Goal: Complete application form

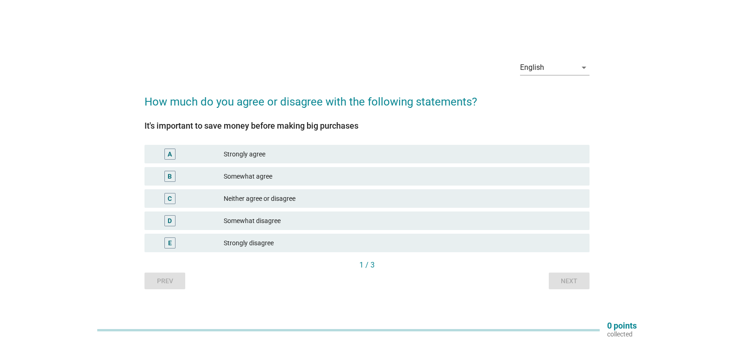
click at [256, 155] on div "Strongly agree" at bounding box center [403, 154] width 359 height 11
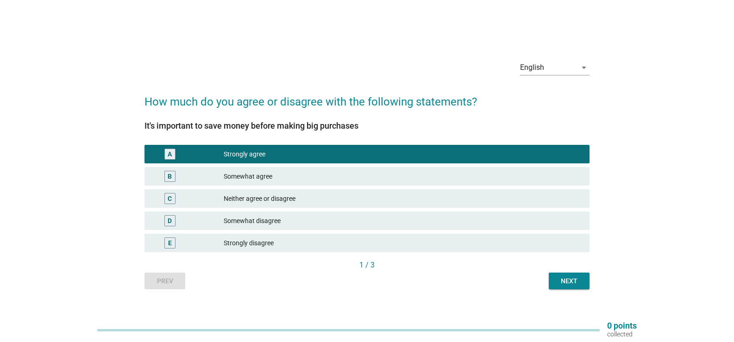
click at [564, 278] on div "Next" at bounding box center [570, 282] width 26 height 10
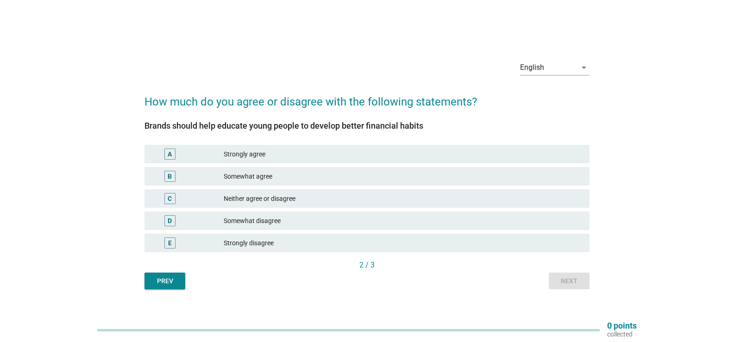
click at [255, 156] on div "Strongly agree" at bounding box center [403, 154] width 359 height 11
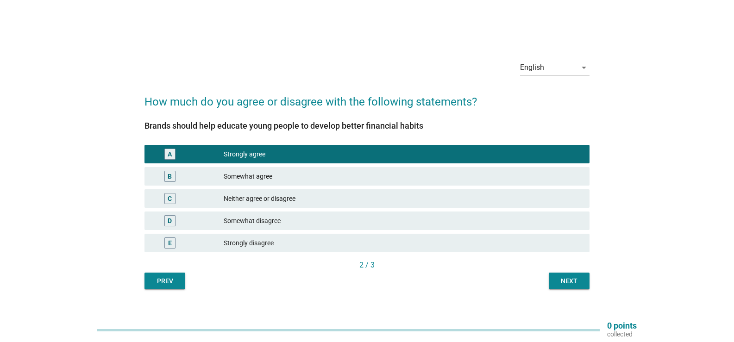
click at [567, 280] on div "Next" at bounding box center [570, 282] width 26 height 10
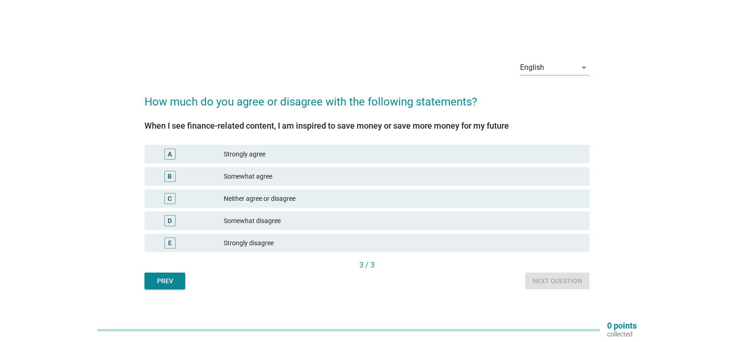
click at [233, 171] on div "Somewhat agree" at bounding box center [403, 176] width 359 height 11
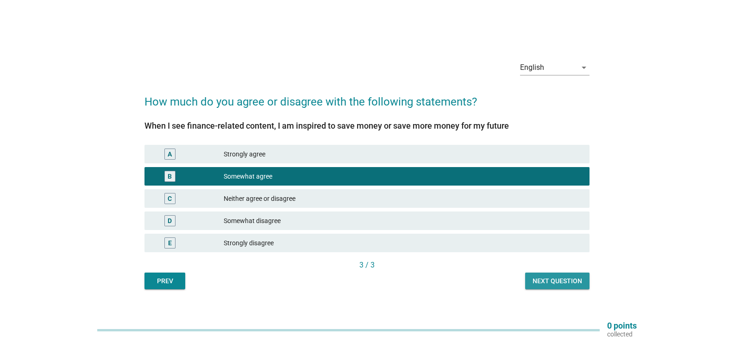
click at [546, 283] on div "Next question" at bounding box center [558, 282] width 50 height 10
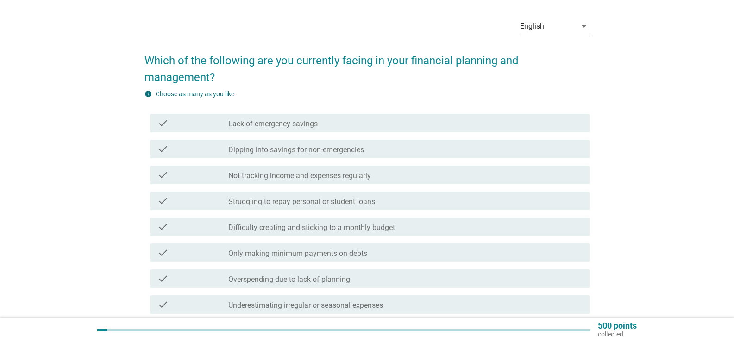
scroll to position [46, 0]
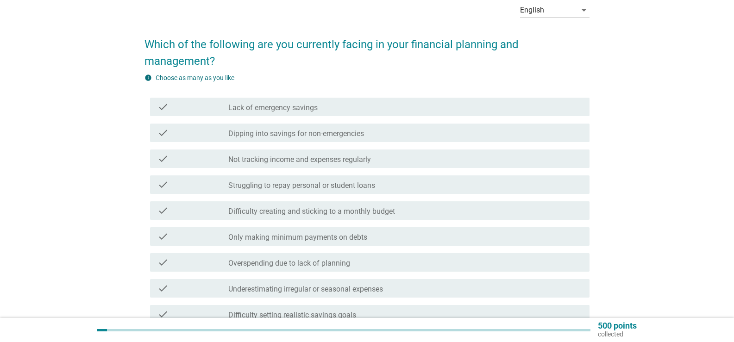
click at [266, 111] on label "Lack of emergency savings" at bounding box center [272, 107] width 89 height 9
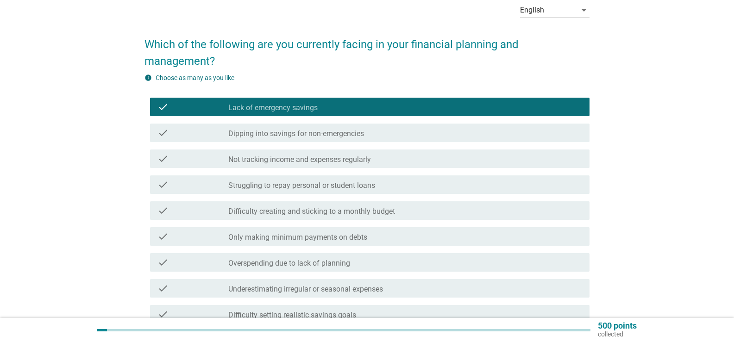
click at [290, 162] on label "Not tracking income and expenses regularly" at bounding box center [299, 159] width 143 height 9
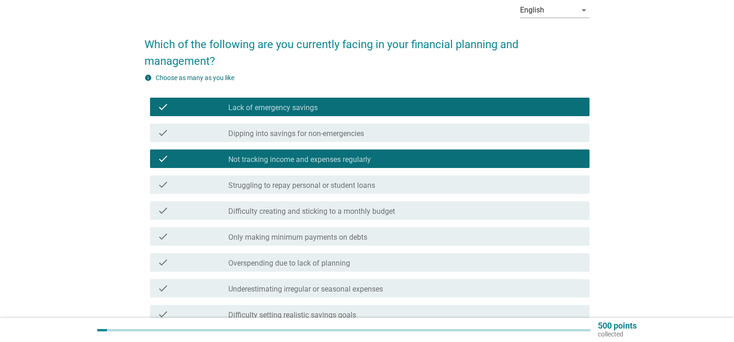
scroll to position [93, 0]
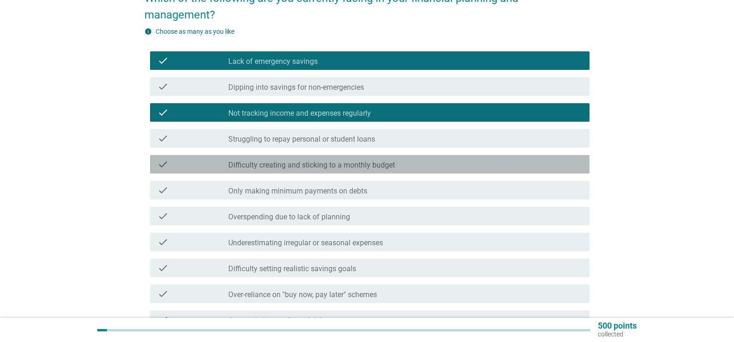
click at [293, 166] on label "Difficulty creating and sticking to a monthly budget" at bounding box center [311, 165] width 167 height 9
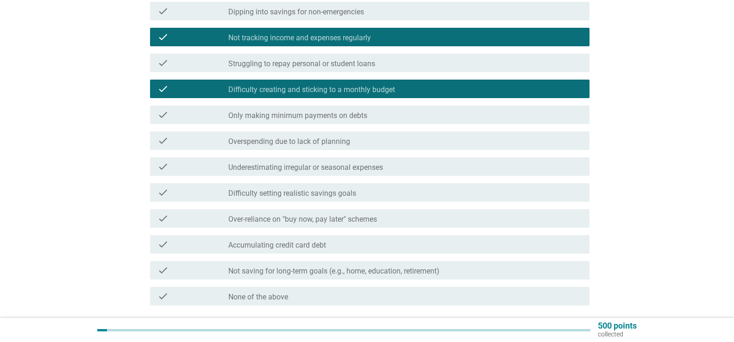
scroll to position [185, 0]
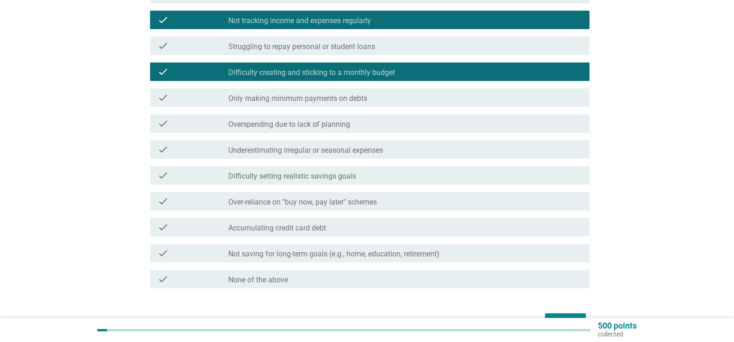
click at [307, 152] on label "Underestimating irregular or seasonal expenses" at bounding box center [305, 150] width 155 height 9
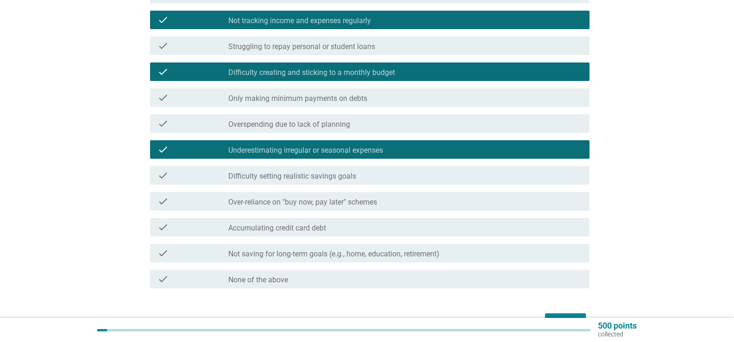
click at [305, 196] on div "check_box_outline_blank Over-reliance on "buy now, pay later" schemes" at bounding box center [405, 201] width 354 height 11
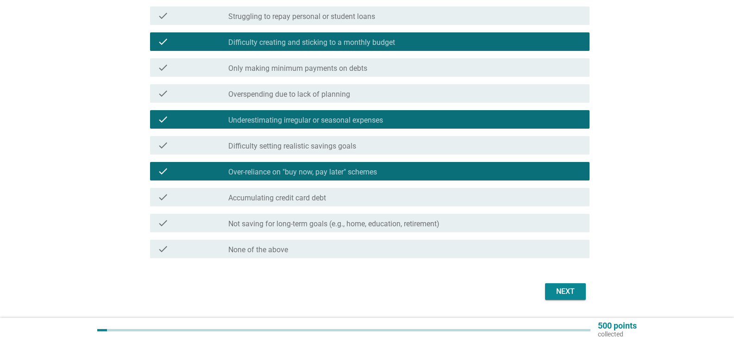
scroll to position [232, 0]
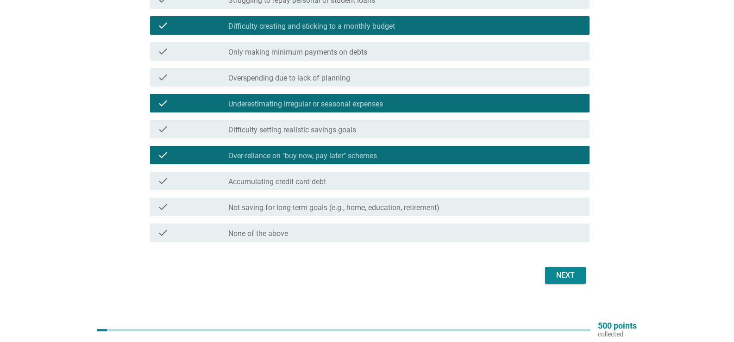
click at [331, 179] on div "check_box_outline_blank Accumulating credit card debt" at bounding box center [405, 181] width 354 height 11
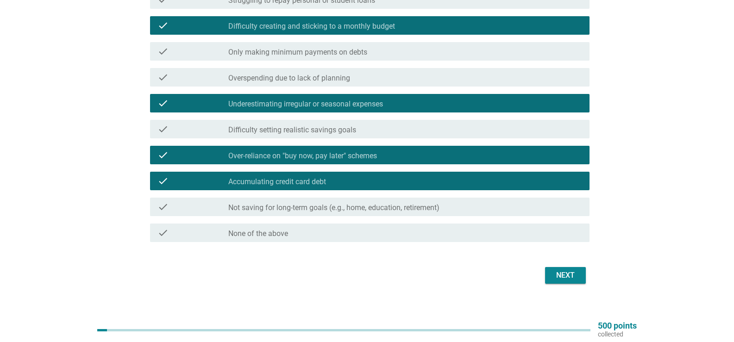
click at [572, 272] on div "Next" at bounding box center [566, 275] width 26 height 11
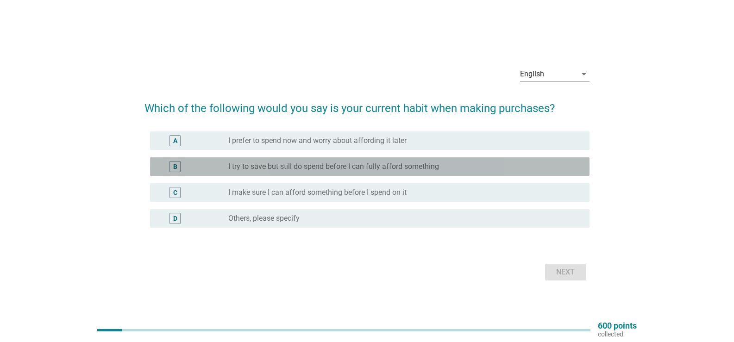
click at [309, 167] on label "I try to save but still do spend before I can fully afford something" at bounding box center [333, 166] width 211 height 9
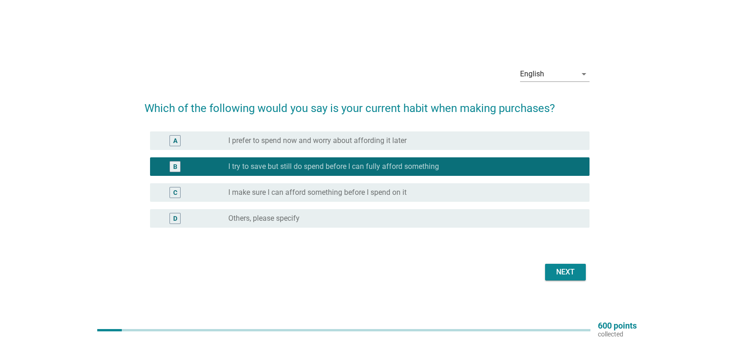
click at [564, 270] on div "Next" at bounding box center [566, 272] width 26 height 11
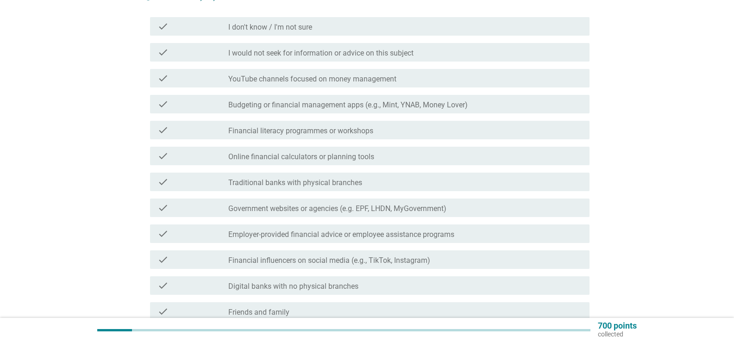
scroll to position [139, 0]
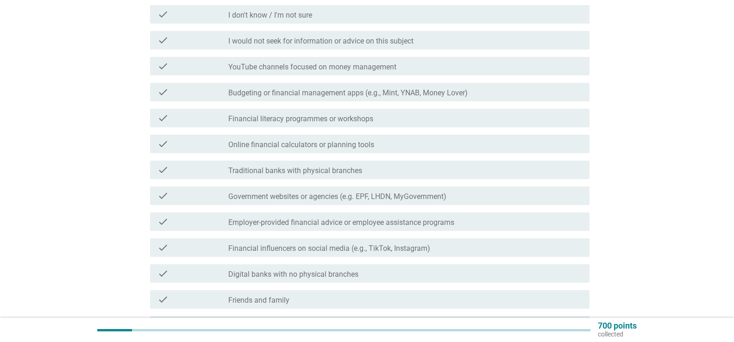
drag, startPoint x: 277, startPoint y: 295, endPoint x: 286, endPoint y: 272, distance: 25.6
click at [273, 294] on div "check_box_outline_blank Friends and family" at bounding box center [405, 299] width 354 height 11
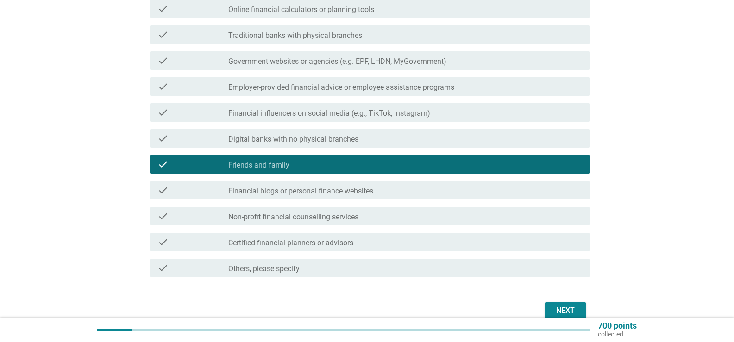
scroll to position [278, 0]
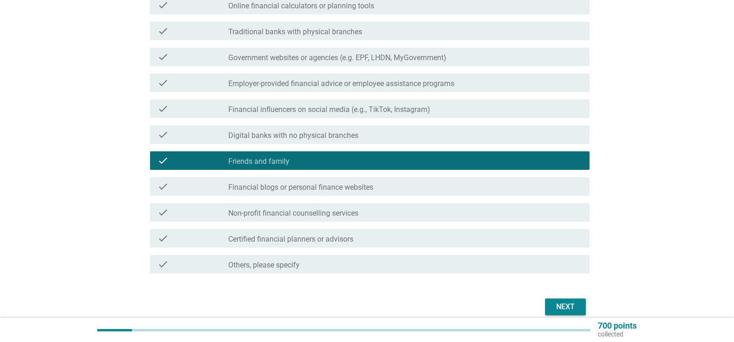
click at [570, 307] on div "Next" at bounding box center [566, 307] width 26 height 11
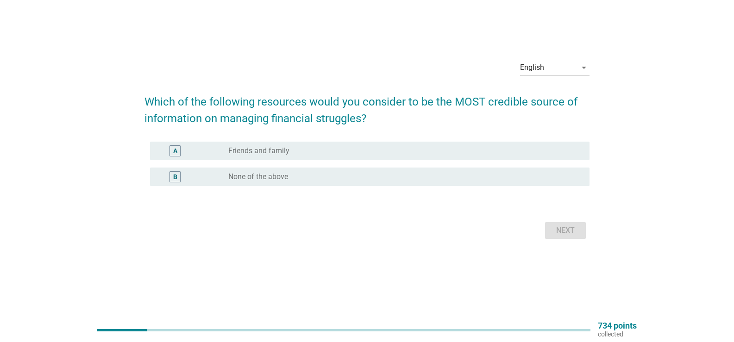
scroll to position [0, 0]
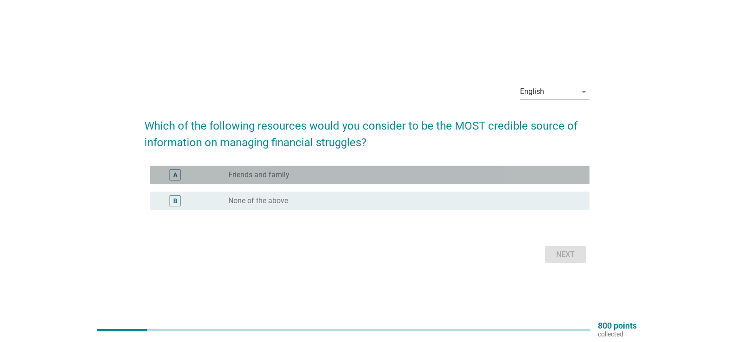
click at [272, 180] on div "radio_button_unchecked Friends and family" at bounding box center [405, 175] width 354 height 11
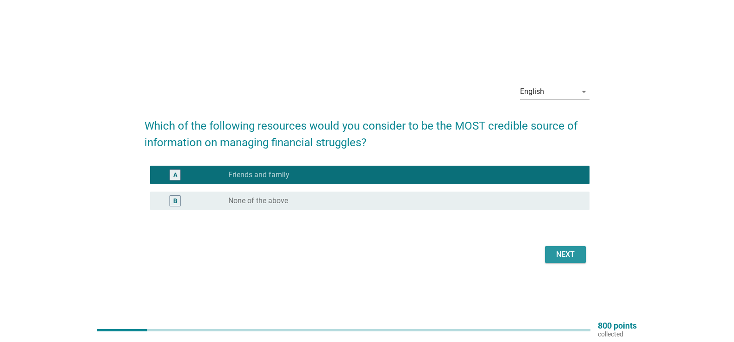
click at [562, 253] on div "Next" at bounding box center [566, 254] width 26 height 11
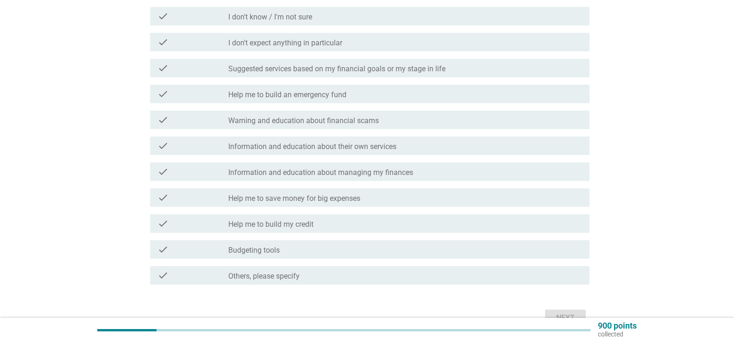
scroll to position [139, 0]
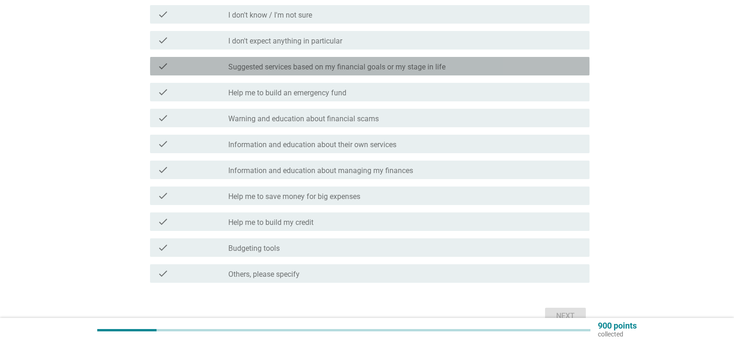
click at [335, 68] on label "Suggested services based on my financial goals or my stage in life" at bounding box center [336, 67] width 217 height 9
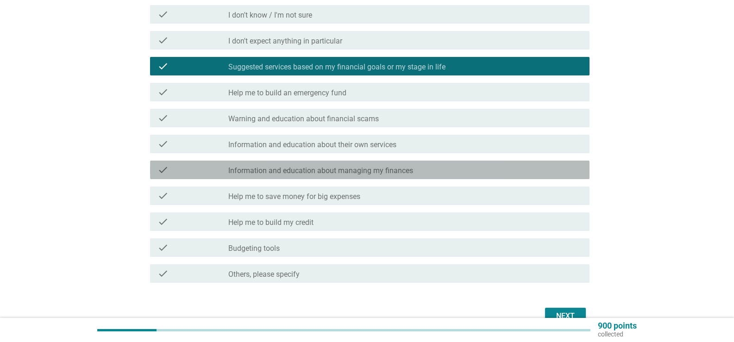
click at [313, 175] on label "Information and education about managing my finances" at bounding box center [320, 170] width 185 height 9
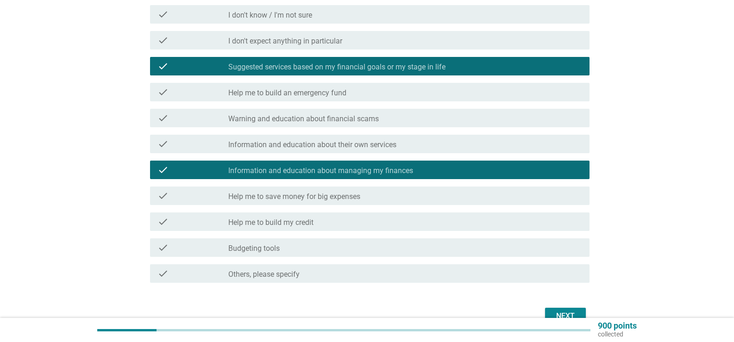
click at [294, 226] on label "Help me to build my credit" at bounding box center [270, 222] width 85 height 9
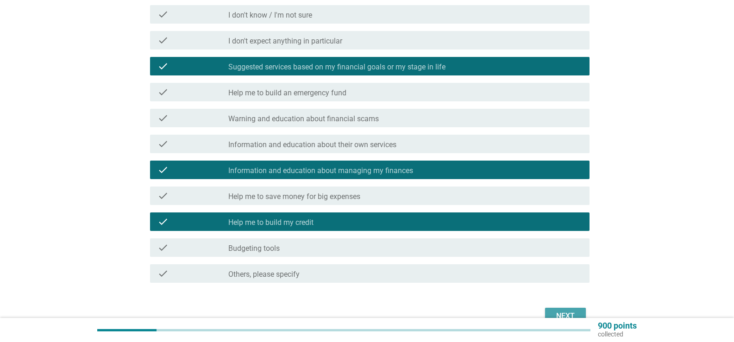
click at [573, 315] on div "Next" at bounding box center [566, 316] width 26 height 11
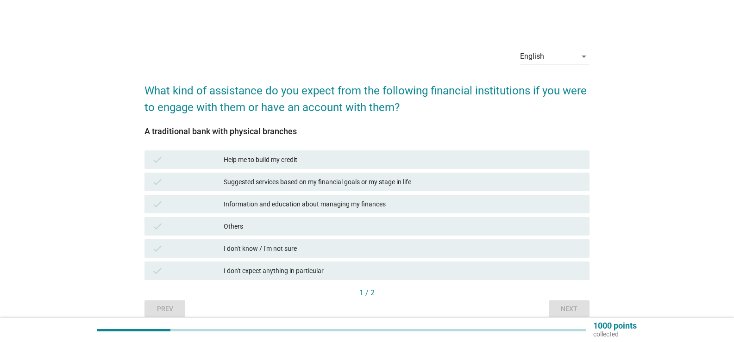
click at [273, 158] on div "Help me to build my credit" at bounding box center [403, 159] width 359 height 11
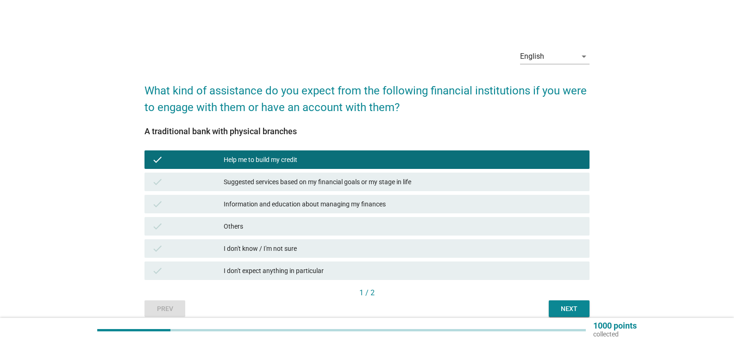
click at [273, 177] on div "Suggested services based on my financial goals or my stage in life" at bounding box center [403, 182] width 359 height 11
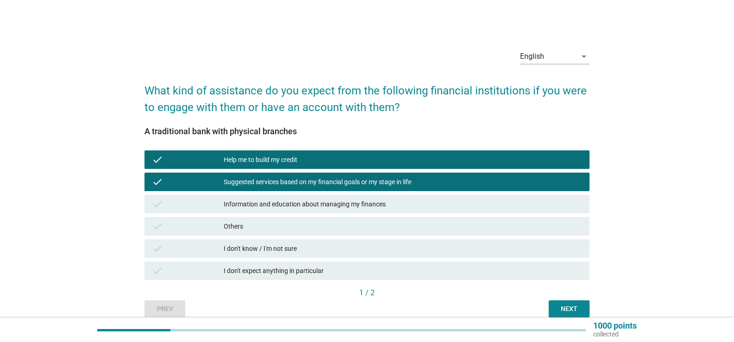
click at [563, 306] on div "Next" at bounding box center [570, 309] width 26 height 10
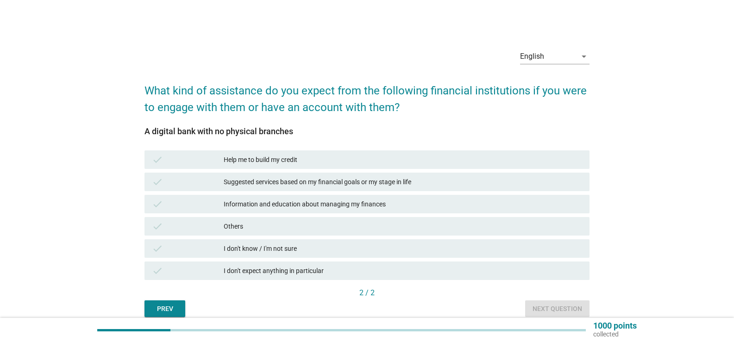
click at [290, 163] on div "Help me to build my credit" at bounding box center [403, 159] width 359 height 11
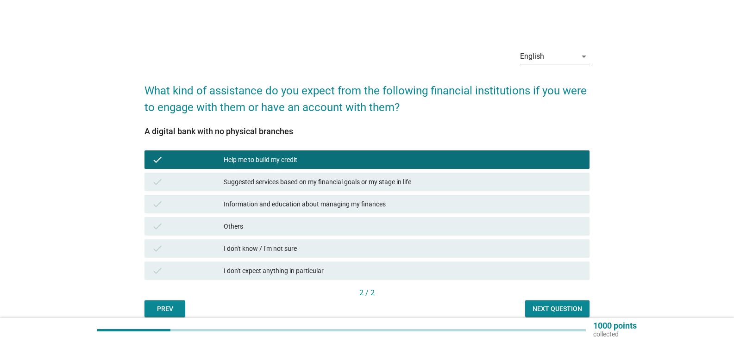
click at [261, 271] on div "I don't expect anything in particular" at bounding box center [403, 271] width 359 height 11
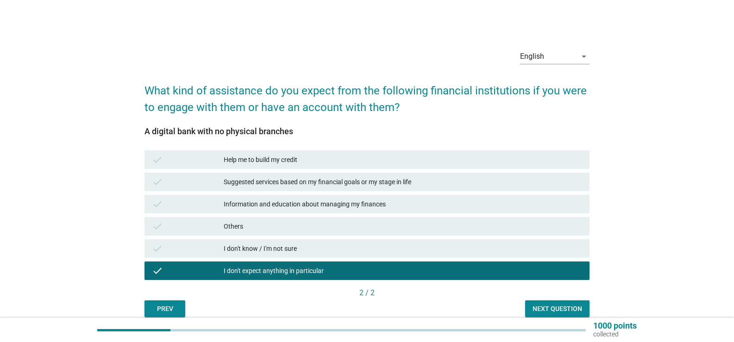
click at [548, 309] on div "Next question" at bounding box center [558, 309] width 50 height 10
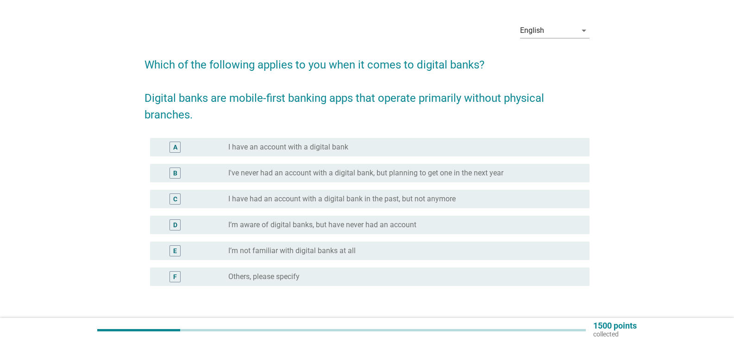
scroll to position [46, 0]
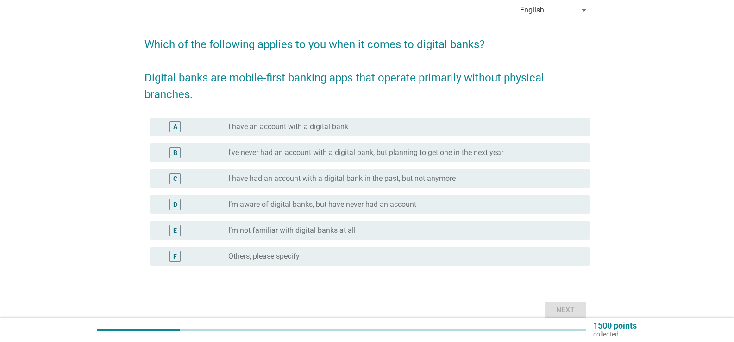
click at [302, 127] on label "I have an account with a digital bank" at bounding box center [288, 126] width 120 height 9
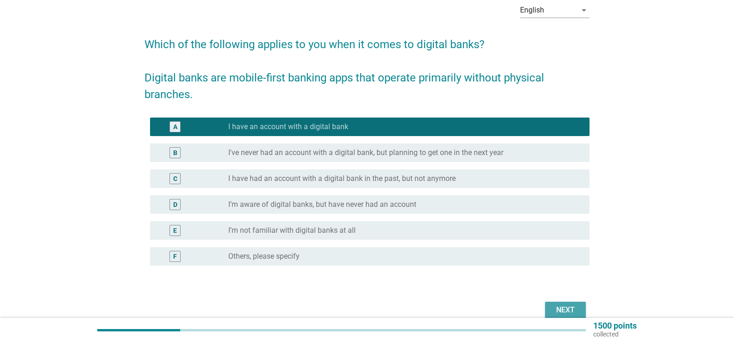
click at [563, 306] on div "Next" at bounding box center [566, 310] width 26 height 11
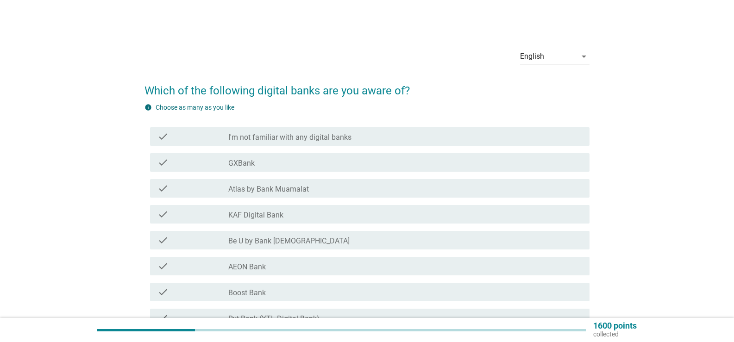
click at [245, 160] on label "GXBank" at bounding box center [241, 163] width 26 height 9
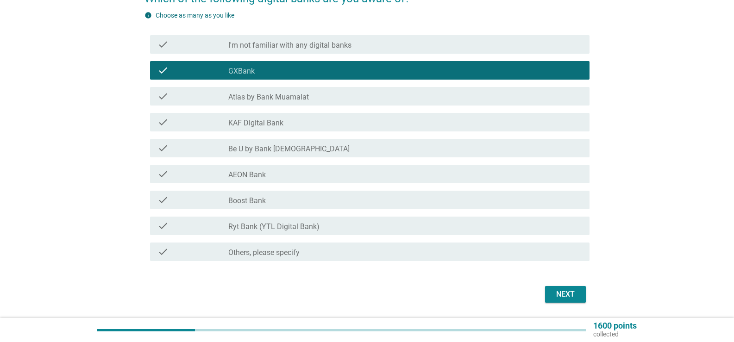
scroll to position [93, 0]
click at [558, 291] on div "Next" at bounding box center [566, 294] width 26 height 11
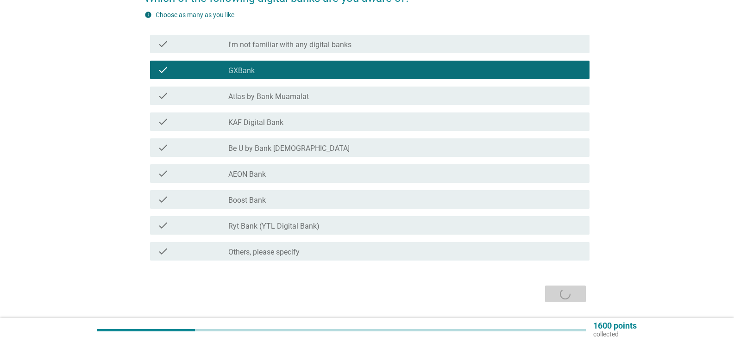
scroll to position [0, 0]
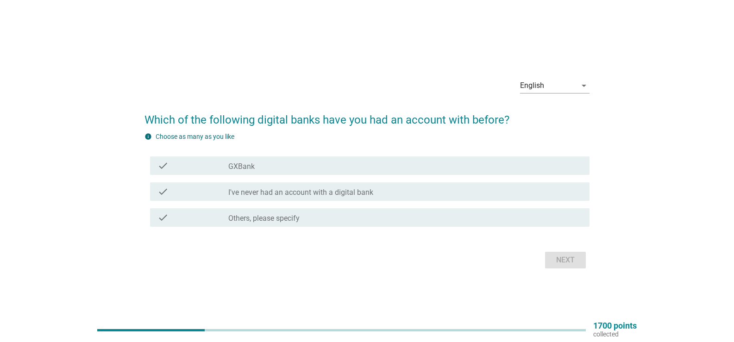
click at [295, 165] on div "check_box_outline_blank GXBank" at bounding box center [405, 165] width 354 height 11
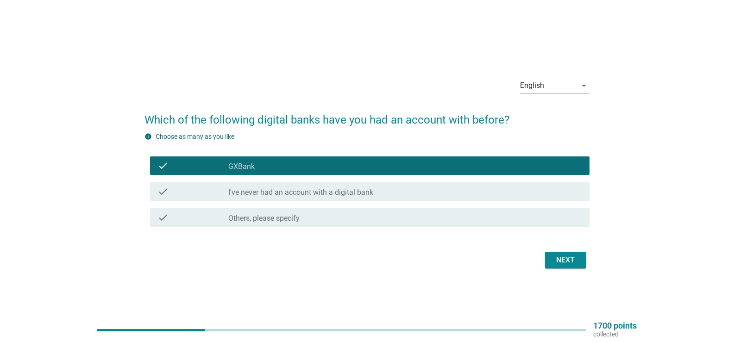
click at [558, 255] on div "Next" at bounding box center [566, 260] width 26 height 11
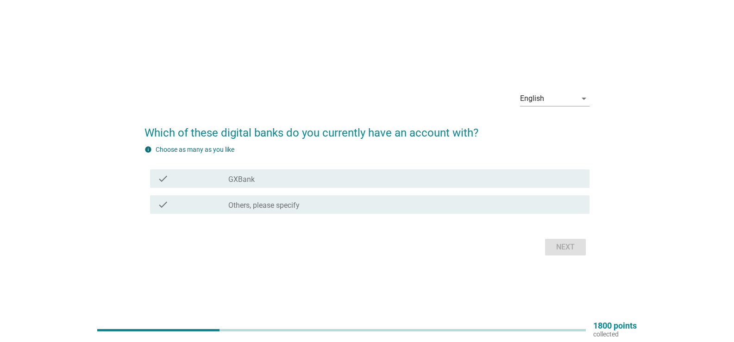
click at [292, 178] on div "check_box_outline_blank GXBank" at bounding box center [405, 178] width 354 height 11
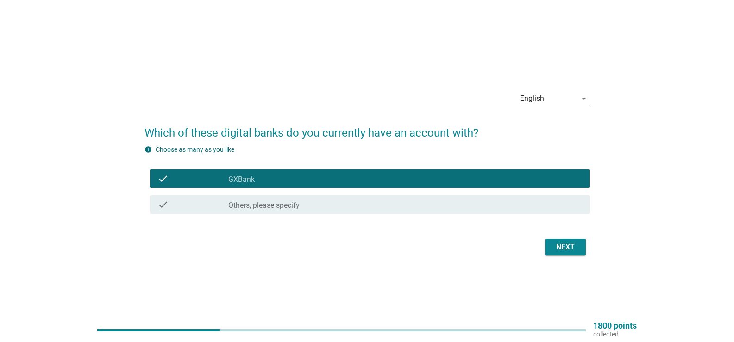
click at [574, 247] on div "Next" at bounding box center [566, 247] width 26 height 11
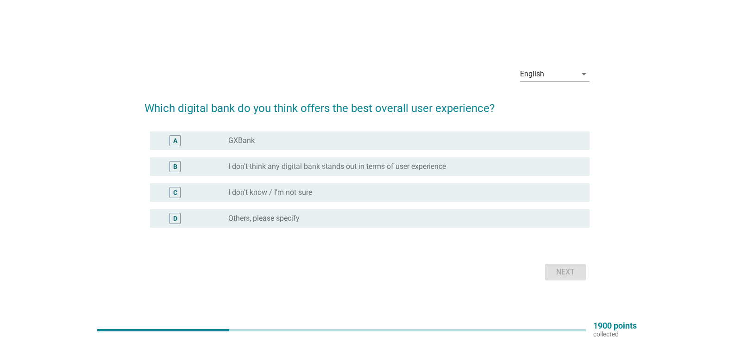
click at [314, 137] on div "radio_button_unchecked GXBank" at bounding box center [401, 140] width 347 height 9
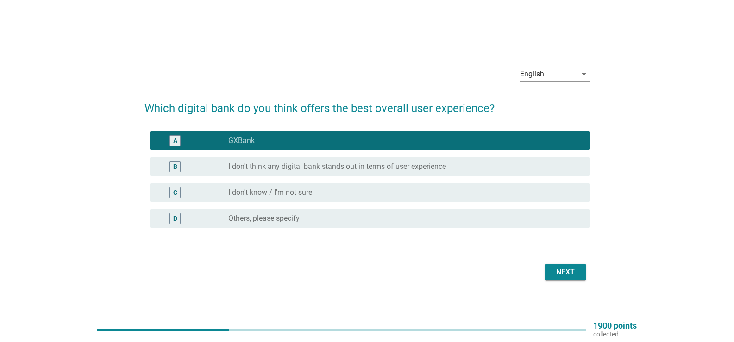
click at [565, 273] on div "Next" at bounding box center [566, 272] width 26 height 11
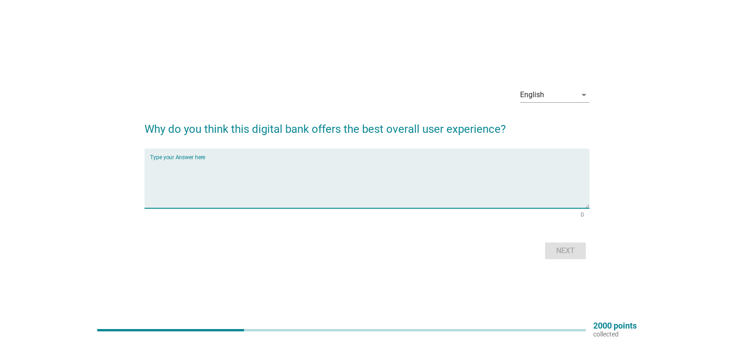
click at [376, 184] on textarea "Type your Answer here" at bounding box center [370, 184] width 440 height 49
type textarea "good"
click at [561, 247] on div "Next" at bounding box center [566, 251] width 26 height 11
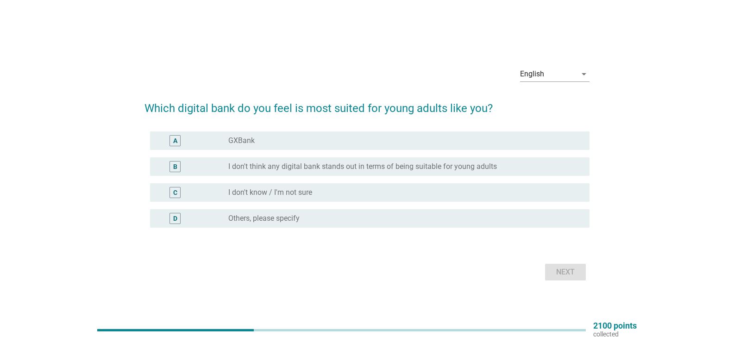
click at [272, 134] on div "A radio_button_unchecked GXBank" at bounding box center [370, 141] width 440 height 19
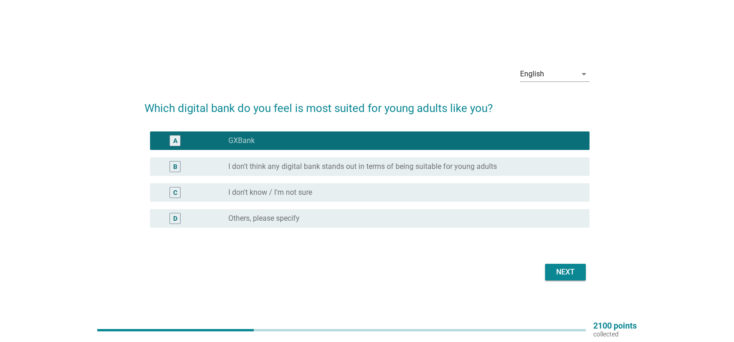
click at [571, 270] on div "Next" at bounding box center [566, 272] width 26 height 11
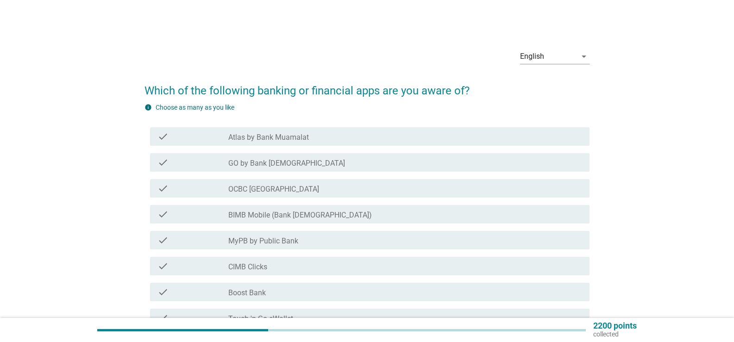
scroll to position [46, 0]
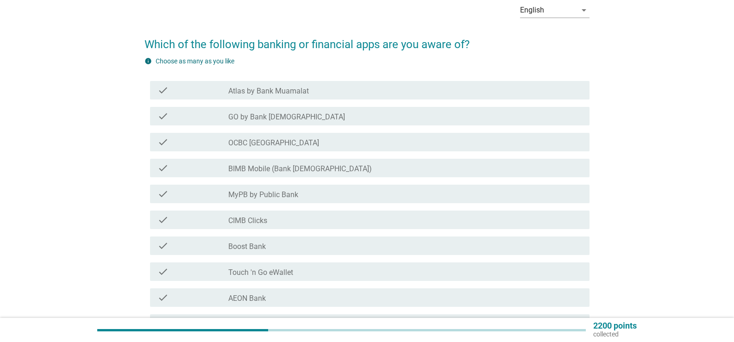
click at [317, 118] on div "check_box_outline_blank GO by Bank [DEMOGRAPHIC_DATA]" at bounding box center [405, 116] width 354 height 11
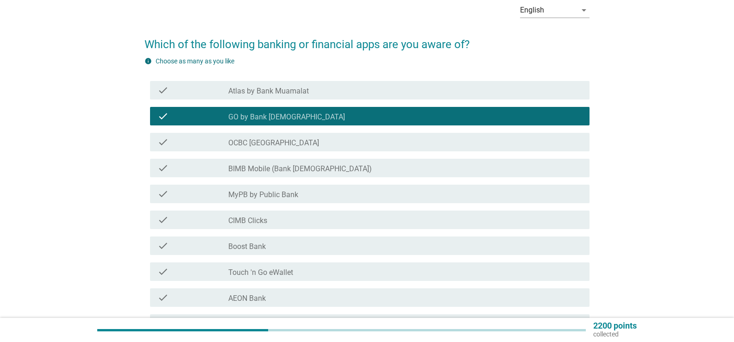
click at [317, 168] on div "check_box_outline_blank BIMB Mobile (Bank [DEMOGRAPHIC_DATA])" at bounding box center [405, 168] width 354 height 11
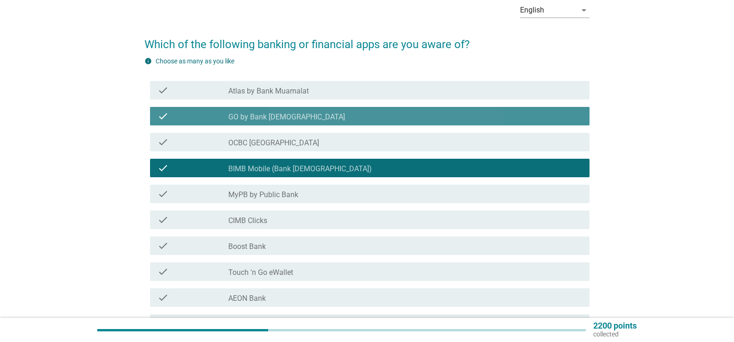
click at [305, 111] on div "check_box_outline_blank GO by Bank [DEMOGRAPHIC_DATA]" at bounding box center [405, 116] width 354 height 11
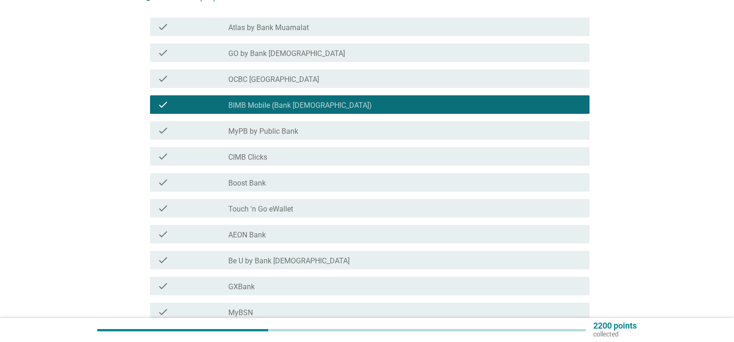
scroll to position [139, 0]
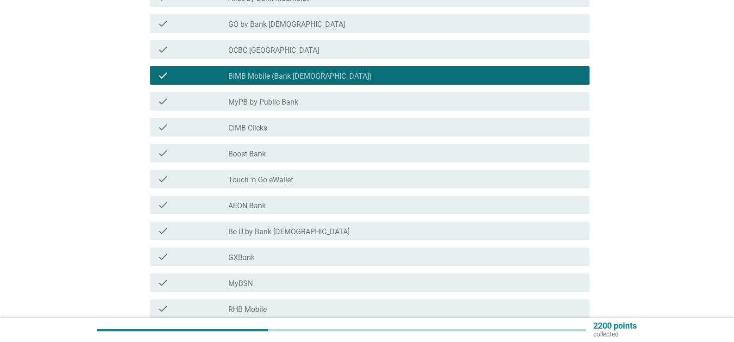
click at [301, 104] on div "check_box_outline_blank MyPB by Public Bank" at bounding box center [405, 101] width 354 height 11
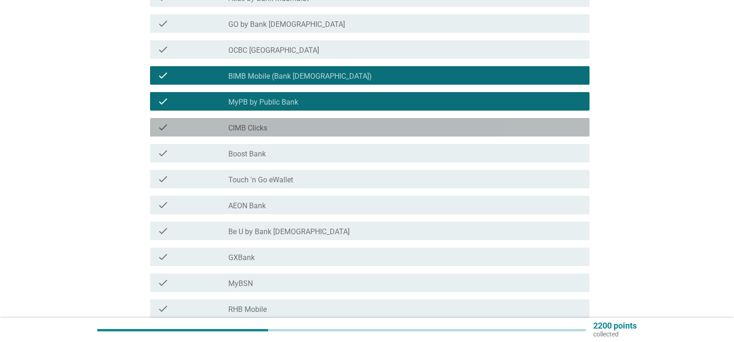
click at [299, 123] on div "check_box_outline_blank CIMB Clicks" at bounding box center [405, 127] width 354 height 11
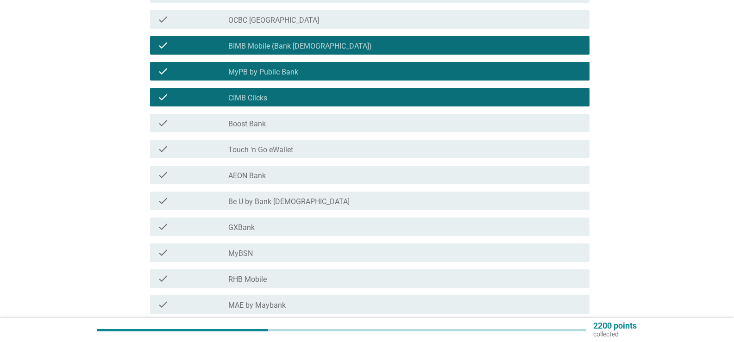
scroll to position [185, 0]
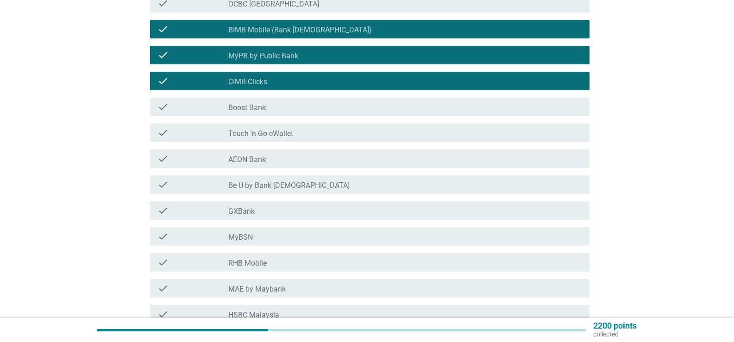
click at [299, 139] on div "check check_box_outline_blank Touch 'n Go eWallet" at bounding box center [370, 133] width 440 height 19
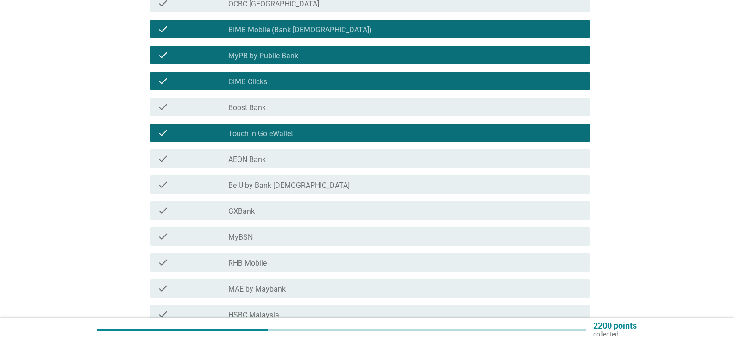
scroll to position [232, 0]
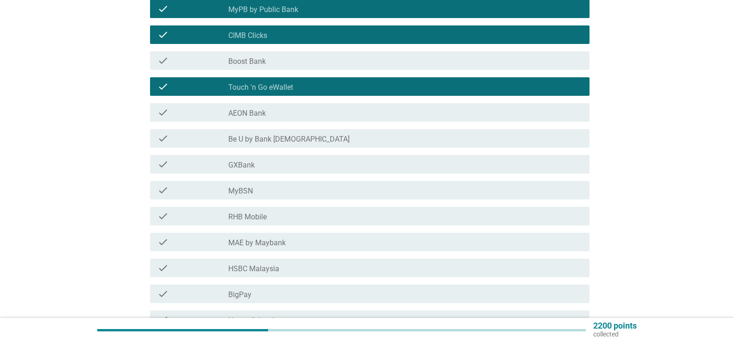
click at [302, 164] on div "check_box_outline_blank GXBank" at bounding box center [405, 164] width 354 height 11
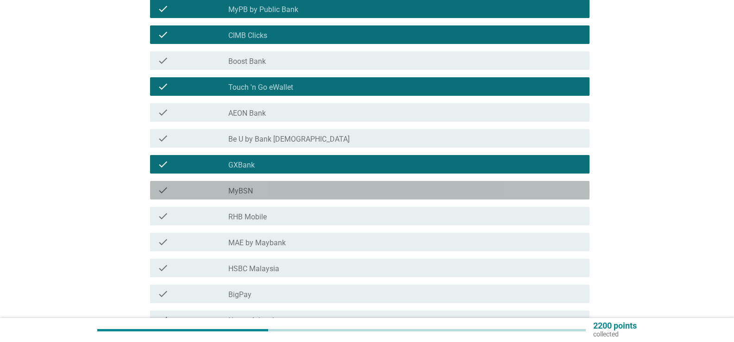
click at [300, 188] on div "check_box_outline_blank MyBSN" at bounding box center [405, 190] width 354 height 11
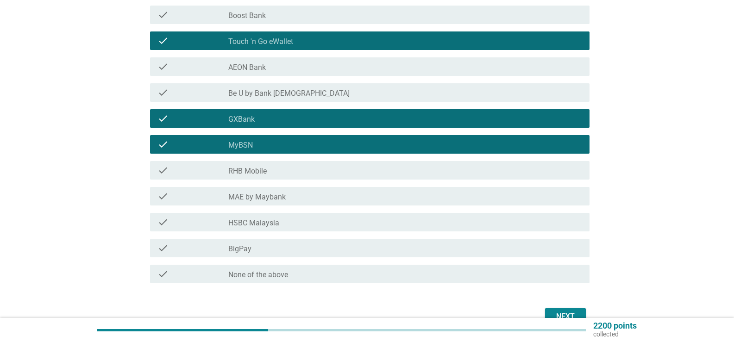
scroll to position [278, 0]
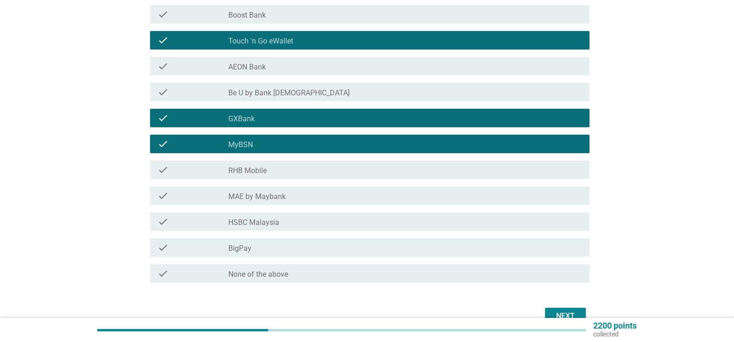
click at [308, 202] on div "check check_box_outline_blank MAE by Maybank" at bounding box center [370, 196] width 440 height 19
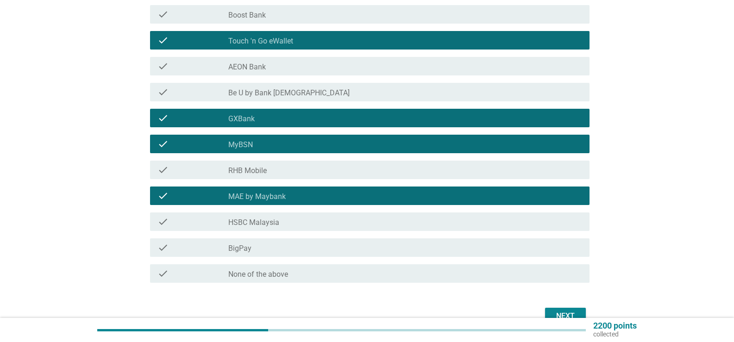
click at [306, 244] on div "check_box_outline_blank BigPay" at bounding box center [405, 247] width 354 height 11
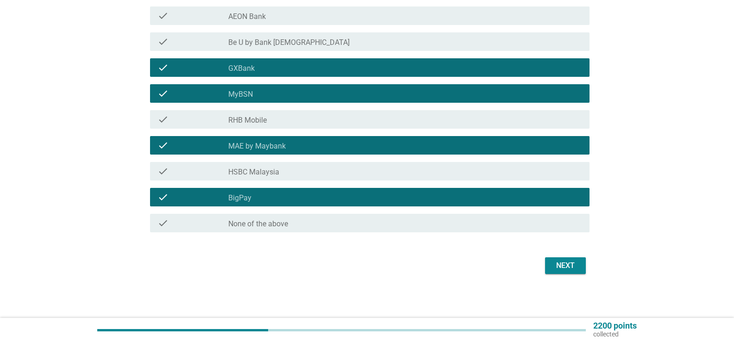
scroll to position [329, 0]
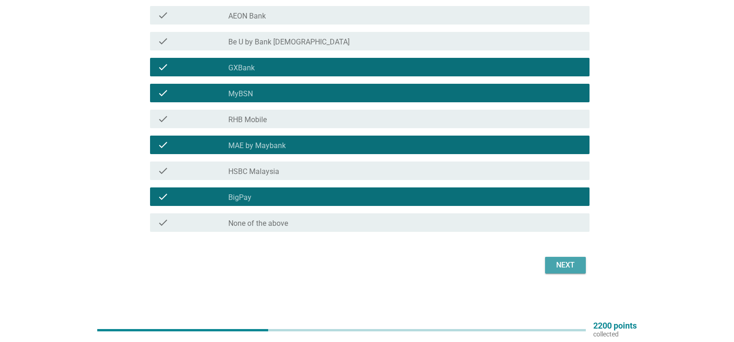
click at [567, 263] on div "Next" at bounding box center [566, 265] width 26 height 11
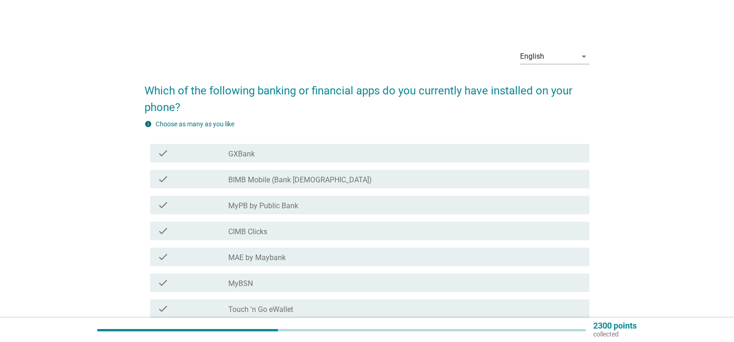
click at [237, 155] on label "GXBank" at bounding box center [241, 154] width 26 height 9
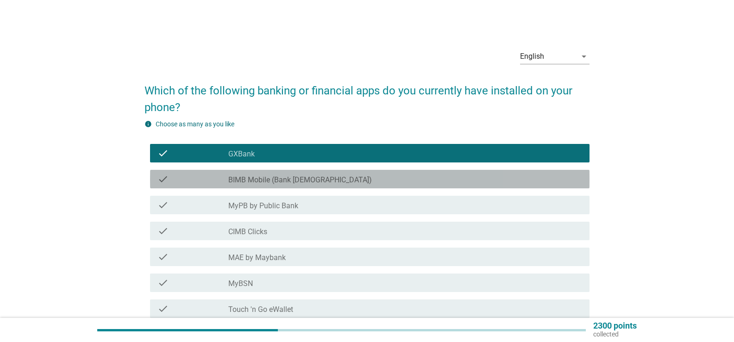
click at [263, 183] on label "BIMB Mobile (Bank [DEMOGRAPHIC_DATA])" at bounding box center [300, 180] width 144 height 9
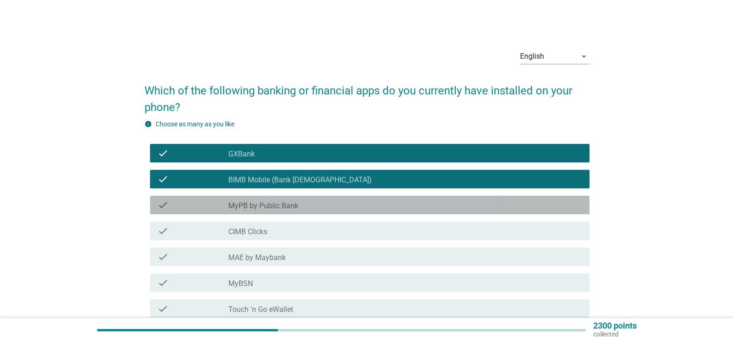
click at [267, 202] on label "MyPB by Public Bank" at bounding box center [263, 206] width 70 height 9
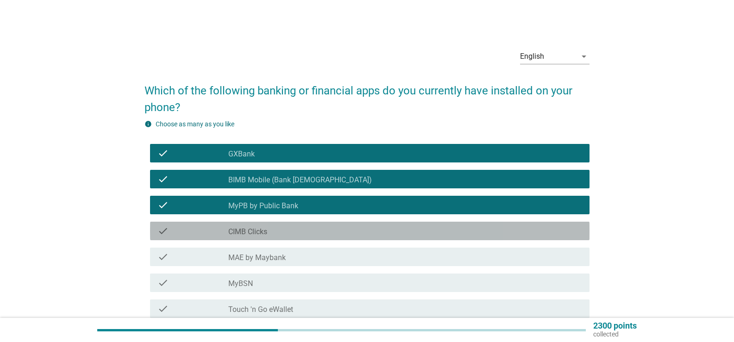
drag, startPoint x: 270, startPoint y: 232, endPoint x: 274, endPoint y: 248, distance: 16.3
click at [269, 232] on div "check_box_outline_blank CIMB Clicks" at bounding box center [405, 231] width 354 height 11
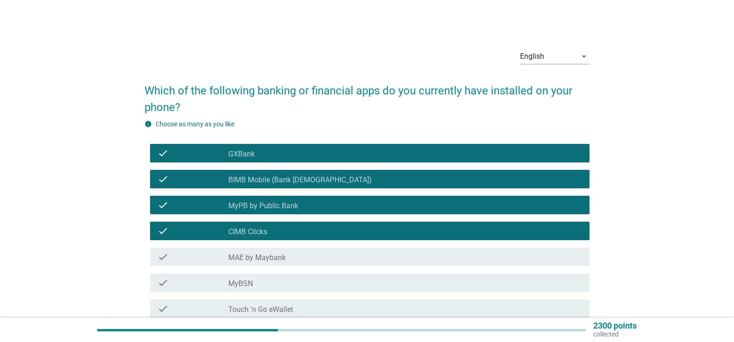
click at [274, 254] on label "MAE by Maybank" at bounding box center [256, 257] width 57 height 9
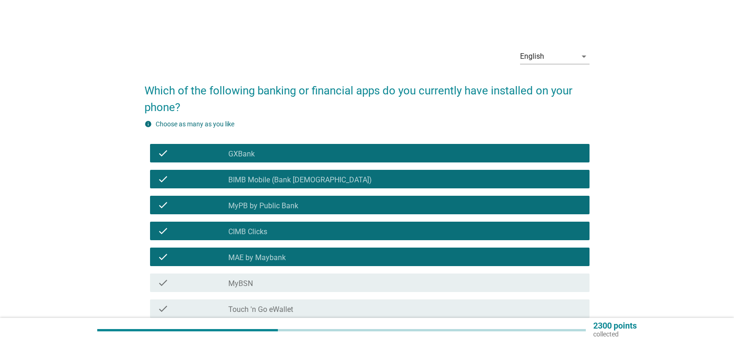
click at [274, 281] on div "check_box_outline_blank MyBSN" at bounding box center [405, 283] width 354 height 11
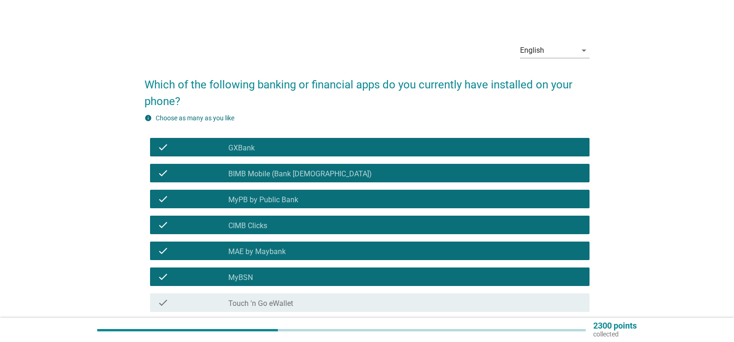
scroll to position [46, 0]
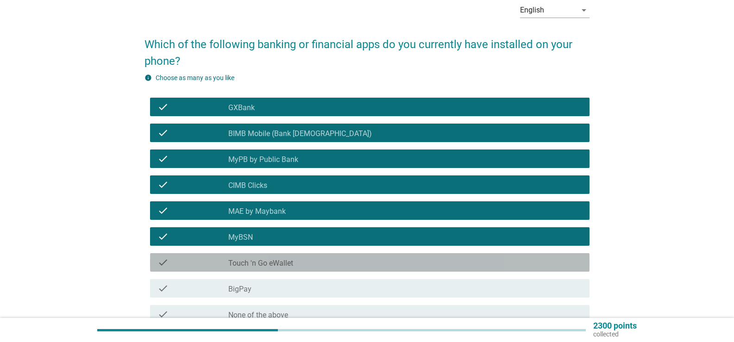
drag, startPoint x: 277, startPoint y: 260, endPoint x: 281, endPoint y: 285, distance: 25.4
click at [276, 260] on label "Touch 'n Go eWallet" at bounding box center [260, 263] width 65 height 9
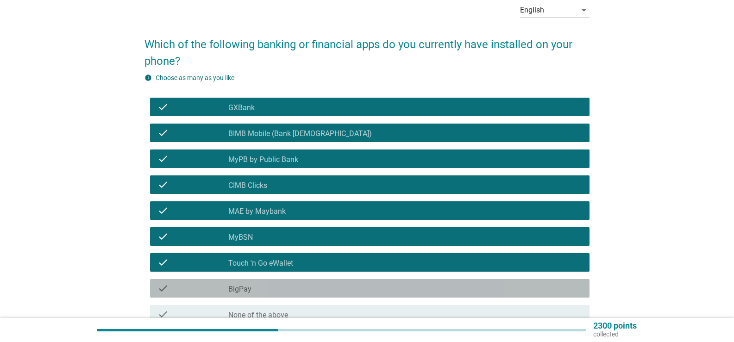
click at [281, 292] on div "check_box_outline_blank BigPay" at bounding box center [405, 288] width 354 height 11
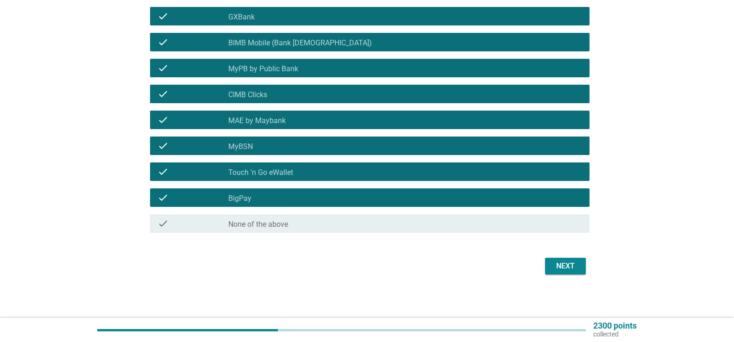
scroll to position [138, 0]
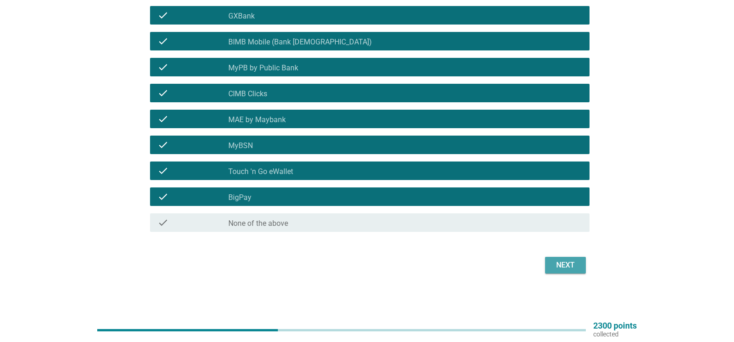
click at [563, 268] on div "Next" at bounding box center [566, 265] width 26 height 11
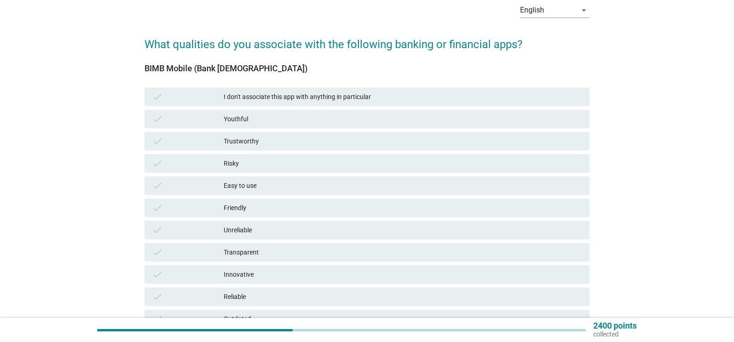
scroll to position [93, 0]
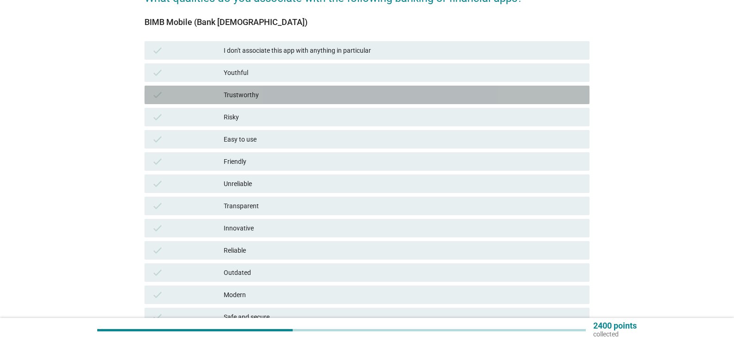
click at [245, 94] on div "Trustworthy" at bounding box center [403, 94] width 359 height 11
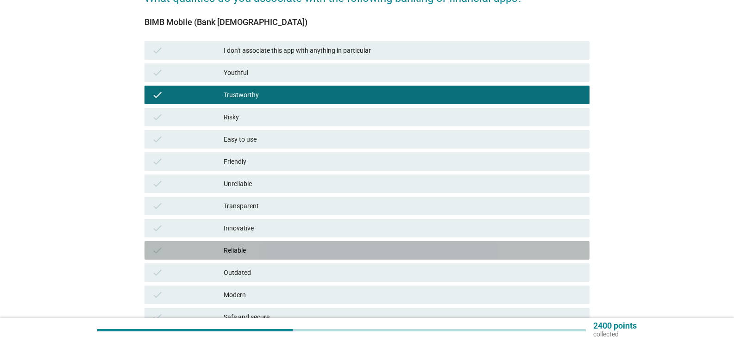
click at [257, 253] on div "Reliable" at bounding box center [403, 250] width 359 height 11
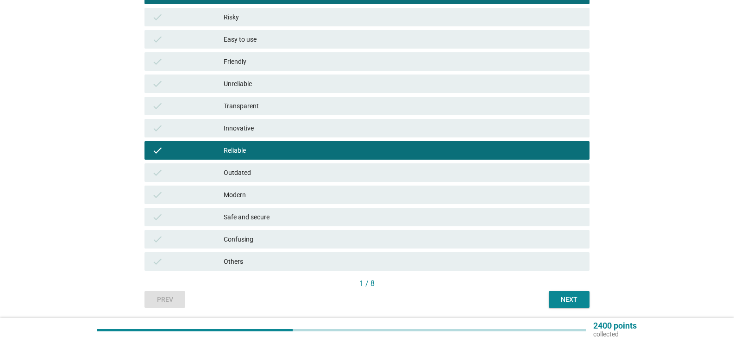
scroll to position [224, 0]
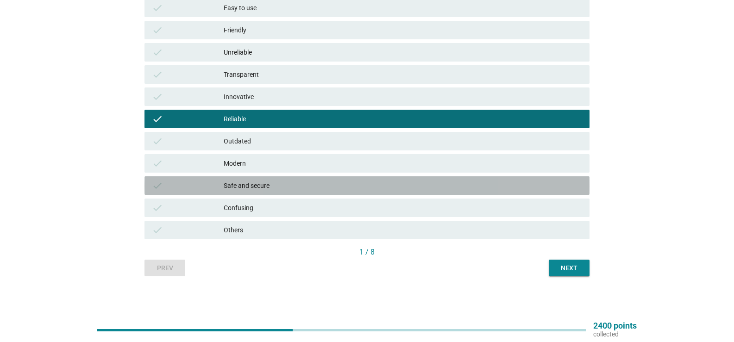
click at [265, 190] on div "Safe and secure" at bounding box center [403, 185] width 359 height 11
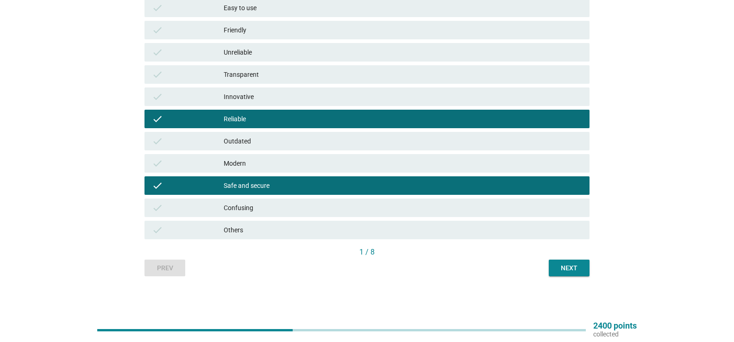
click at [568, 272] on div "Next" at bounding box center [570, 269] width 26 height 10
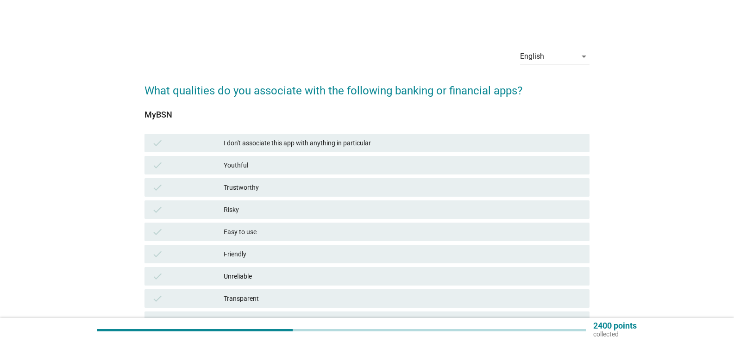
click at [246, 192] on div "Trustworthy" at bounding box center [403, 187] width 359 height 11
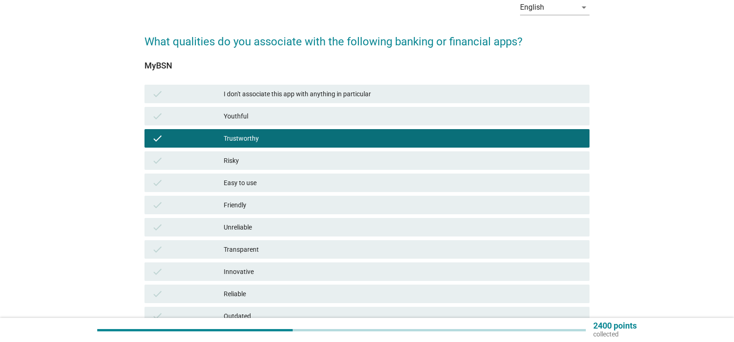
scroll to position [93, 0]
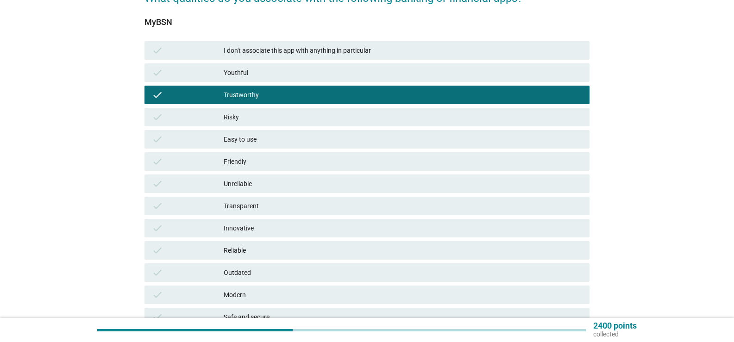
click at [263, 140] on div "Easy to use" at bounding box center [403, 139] width 359 height 11
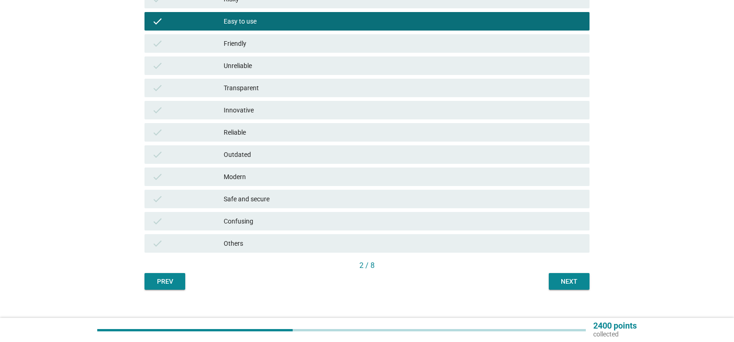
scroll to position [224, 0]
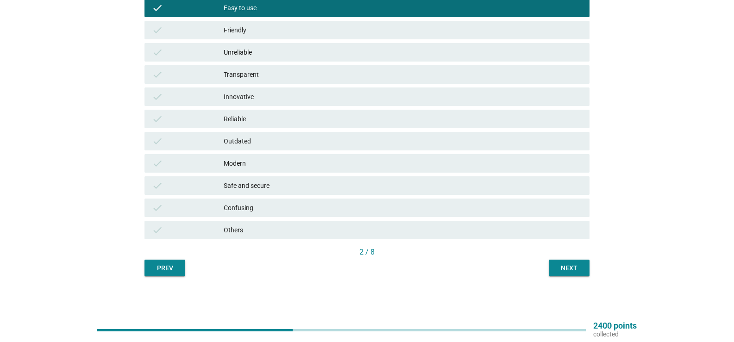
click at [564, 262] on button "Next" at bounding box center [569, 268] width 41 height 17
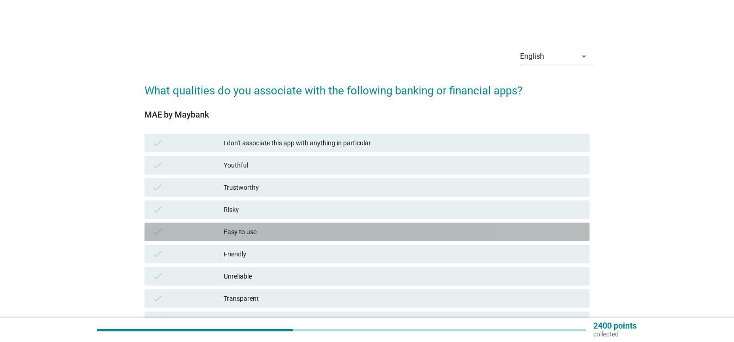
click at [246, 228] on div "Easy to use" at bounding box center [403, 232] width 359 height 11
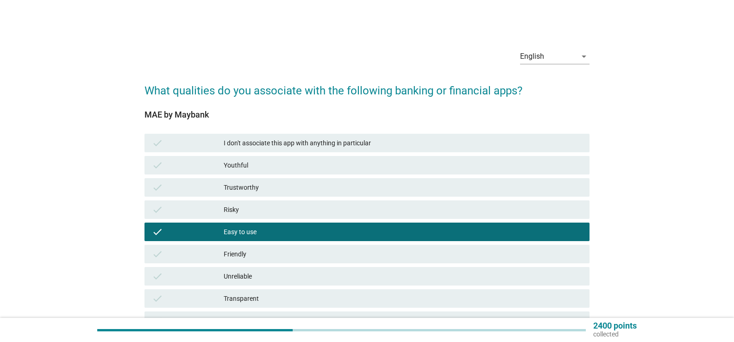
scroll to position [93, 0]
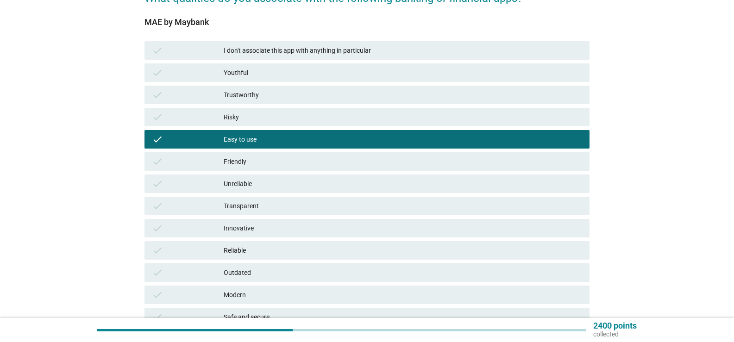
click at [253, 209] on div "Transparent" at bounding box center [403, 206] width 359 height 11
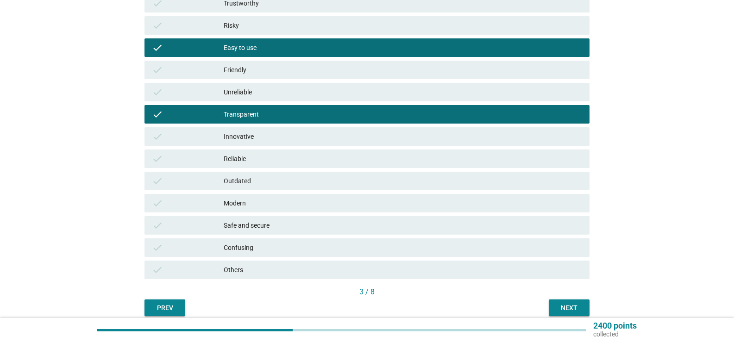
scroll to position [185, 0]
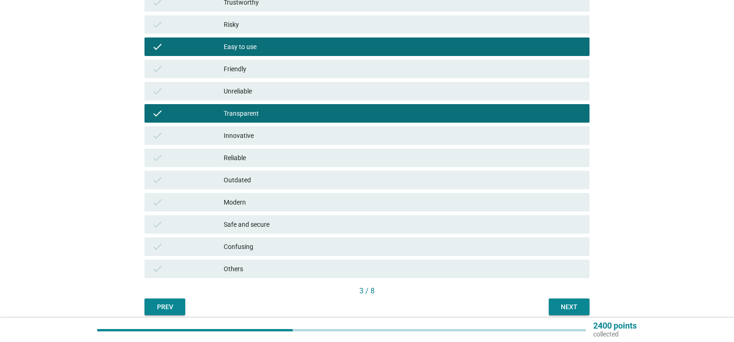
click at [270, 225] on div "Safe and secure" at bounding box center [403, 224] width 359 height 11
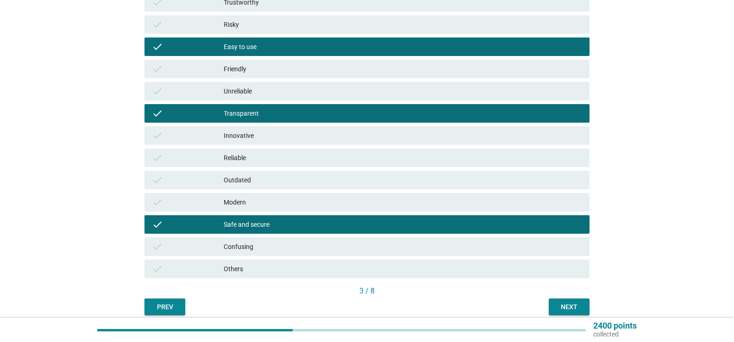
click at [570, 305] on div "Next" at bounding box center [570, 308] width 26 height 10
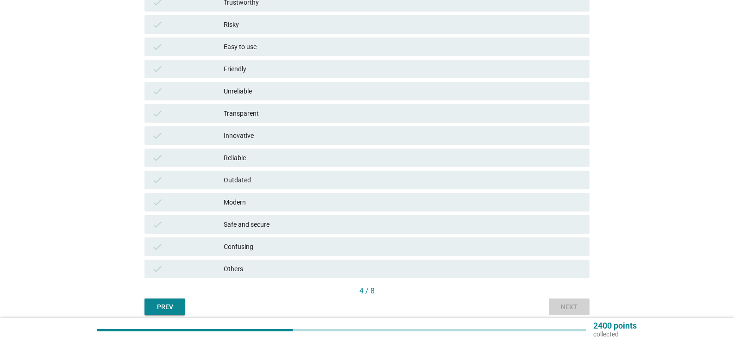
scroll to position [0, 0]
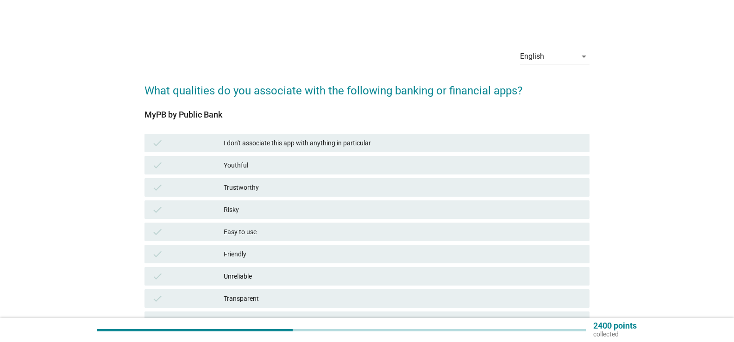
click at [248, 232] on div "Easy to use" at bounding box center [403, 232] width 359 height 11
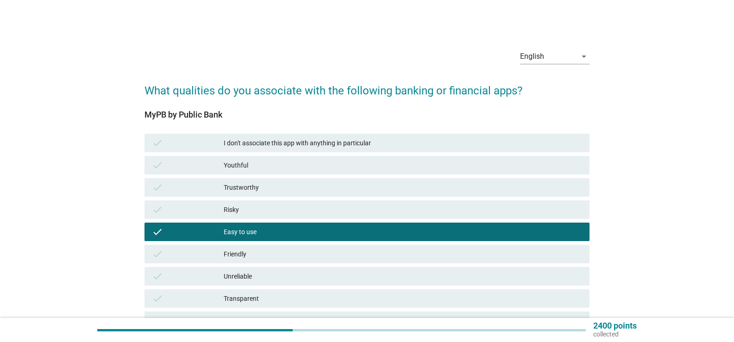
scroll to position [46, 0]
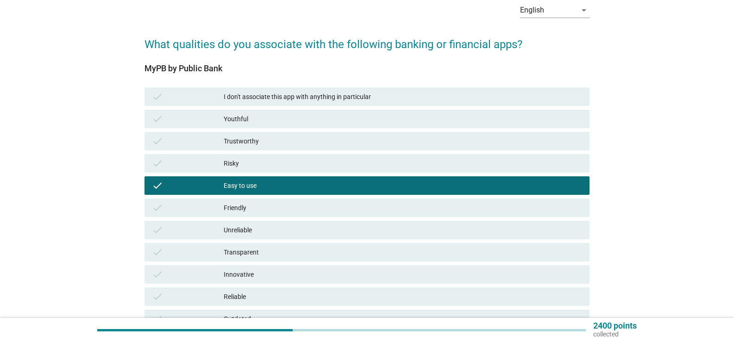
click at [258, 249] on div "Transparent" at bounding box center [403, 252] width 359 height 11
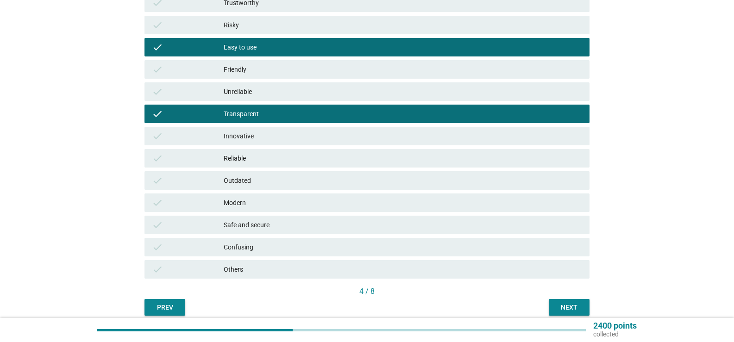
scroll to position [224, 0]
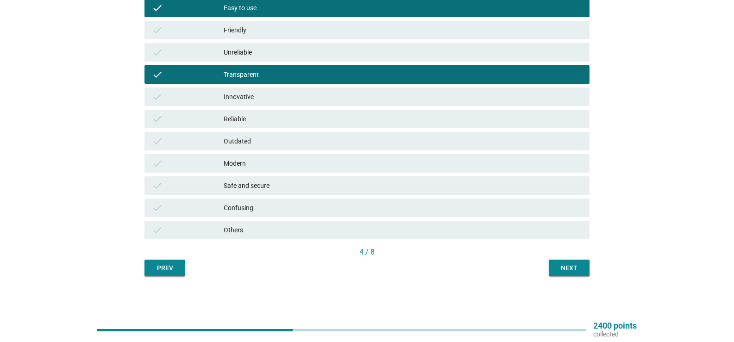
click at [573, 266] on div "Next" at bounding box center [570, 269] width 26 height 10
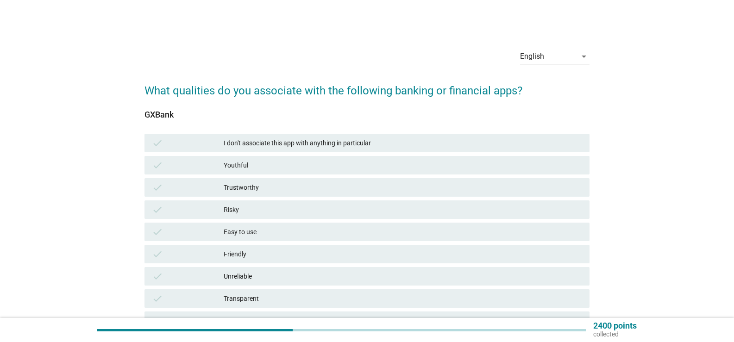
click at [250, 187] on div "Trustworthy" at bounding box center [403, 187] width 359 height 11
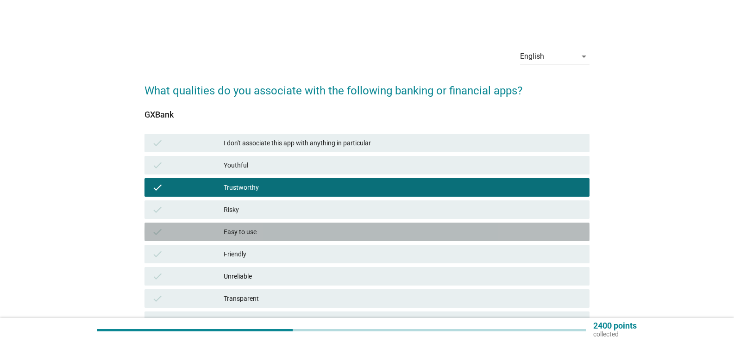
click at [253, 234] on div "Easy to use" at bounding box center [403, 232] width 359 height 11
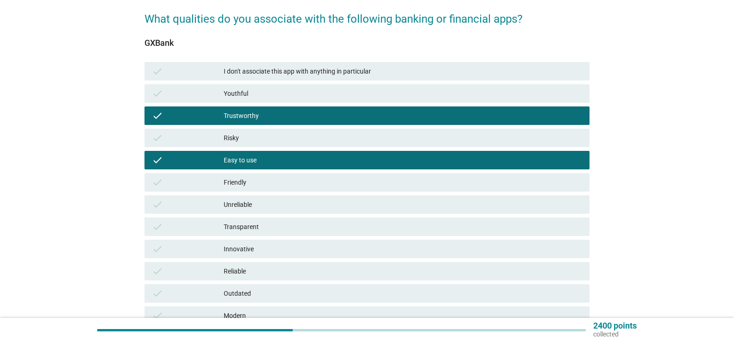
scroll to position [93, 0]
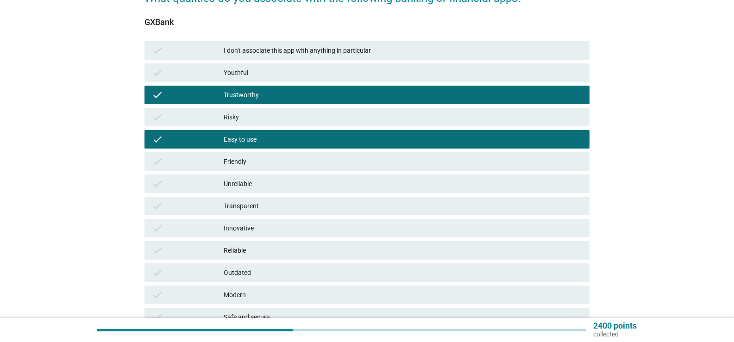
click at [248, 164] on div "Friendly" at bounding box center [403, 161] width 359 height 11
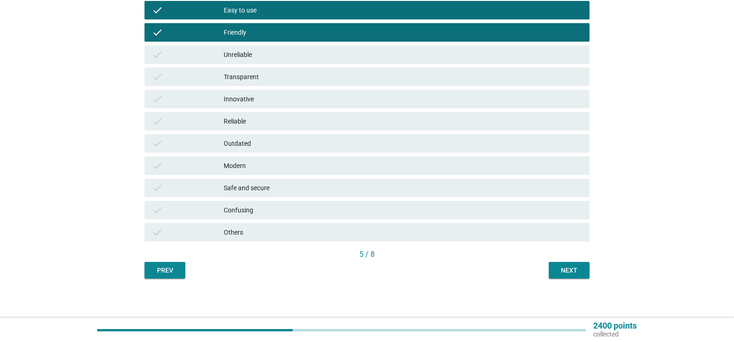
scroll to position [224, 0]
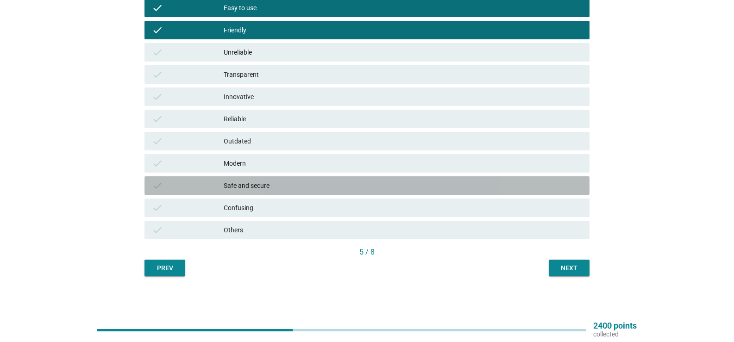
click at [258, 189] on div "Safe and secure" at bounding box center [403, 185] width 359 height 11
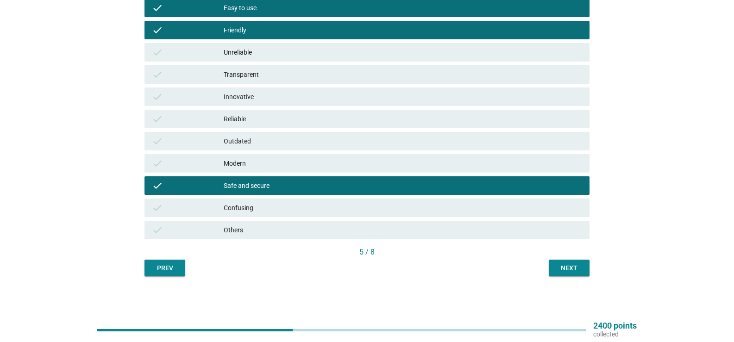
click at [567, 268] on div "Next" at bounding box center [570, 269] width 26 height 10
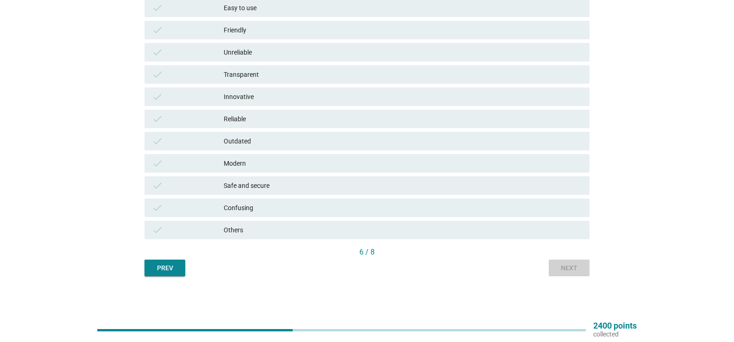
scroll to position [0, 0]
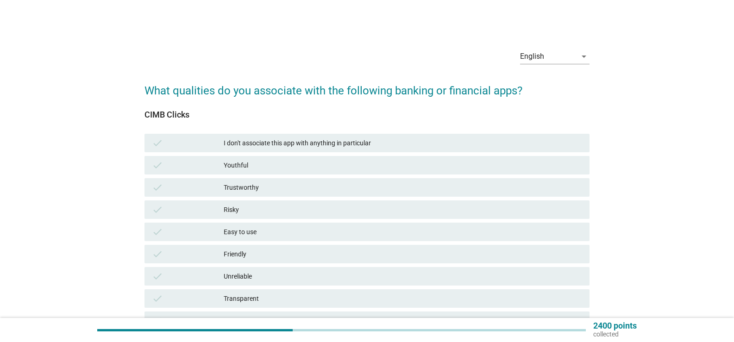
click at [254, 236] on div "Easy to use" at bounding box center [403, 232] width 359 height 11
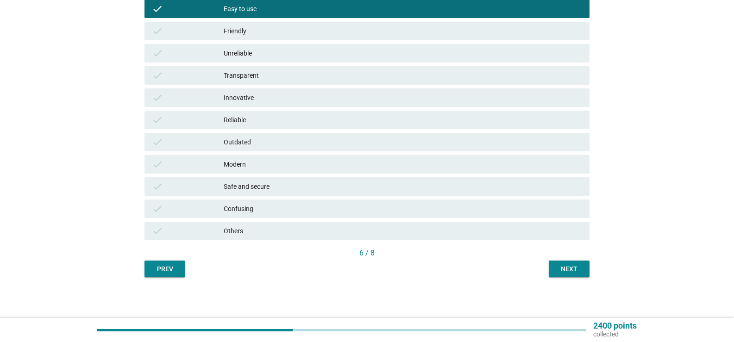
scroll to position [224, 0]
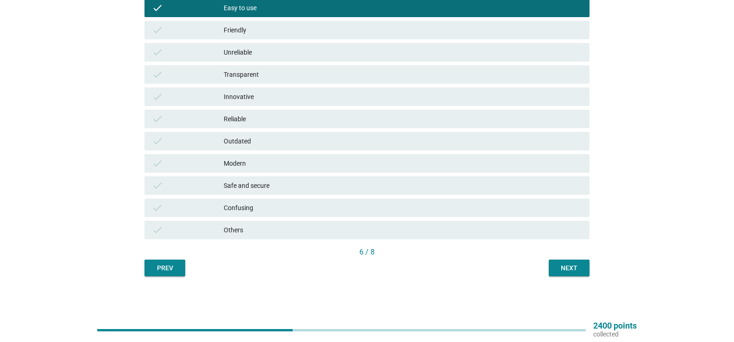
click at [262, 191] on div "Safe and secure" at bounding box center [403, 185] width 359 height 11
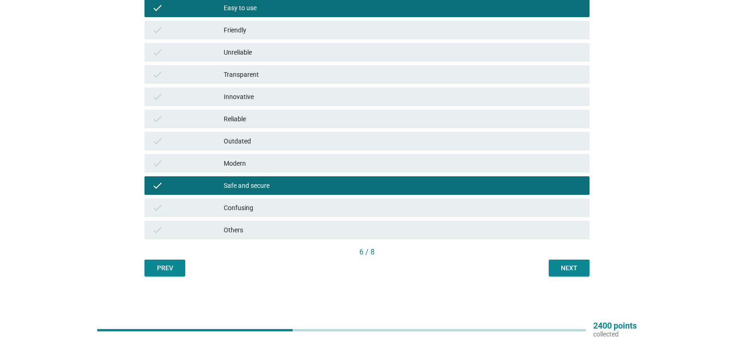
click at [583, 267] on button "Next" at bounding box center [569, 268] width 41 height 17
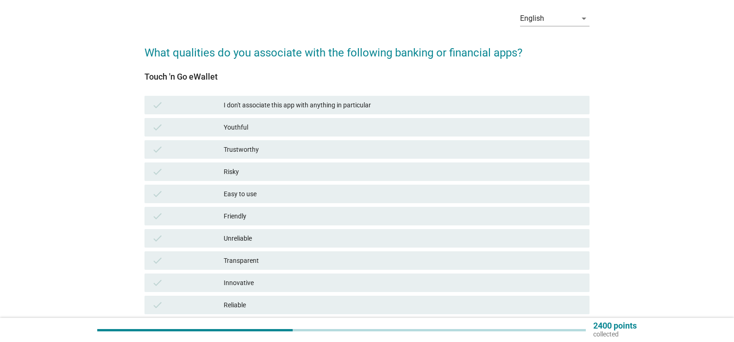
scroll to position [93, 0]
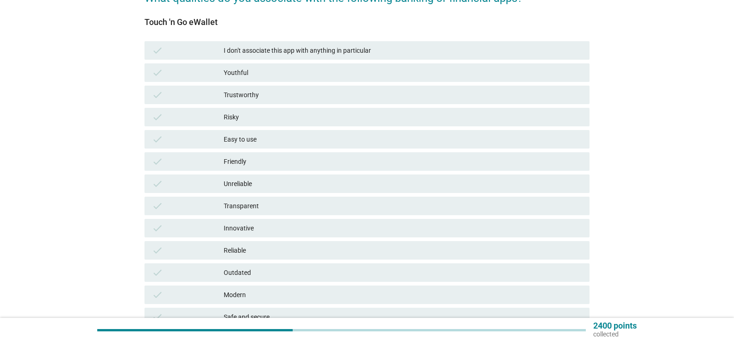
click at [255, 96] on div "Trustworthy" at bounding box center [403, 94] width 359 height 11
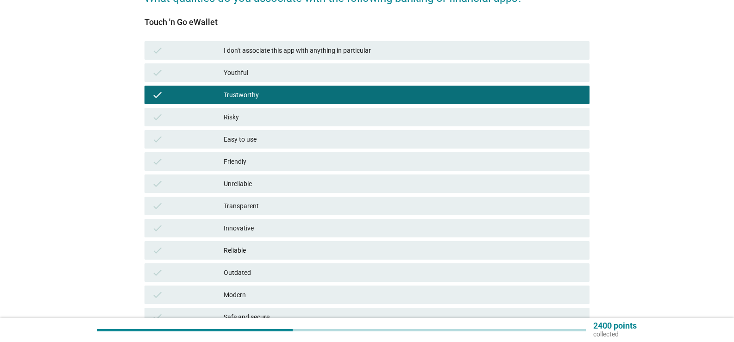
click at [249, 139] on div "Easy to use" at bounding box center [403, 139] width 359 height 11
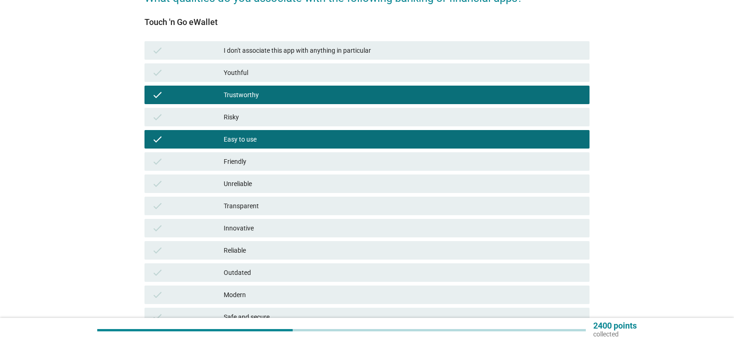
click at [248, 155] on div "check Friendly" at bounding box center [367, 161] width 445 height 19
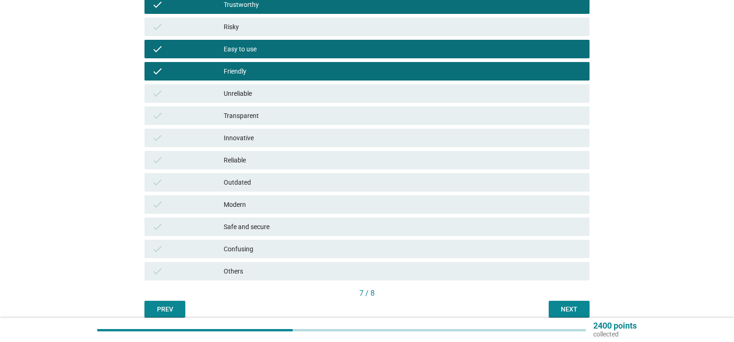
scroll to position [185, 0]
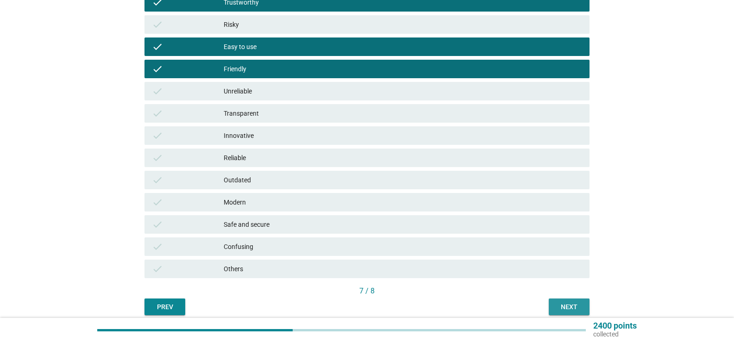
click at [570, 303] on div "Next" at bounding box center [570, 308] width 26 height 10
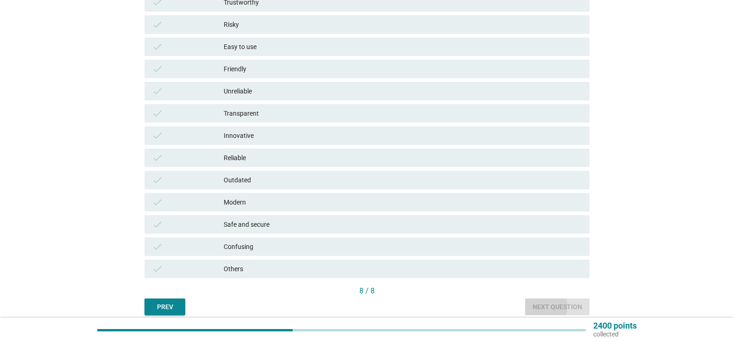
scroll to position [0, 0]
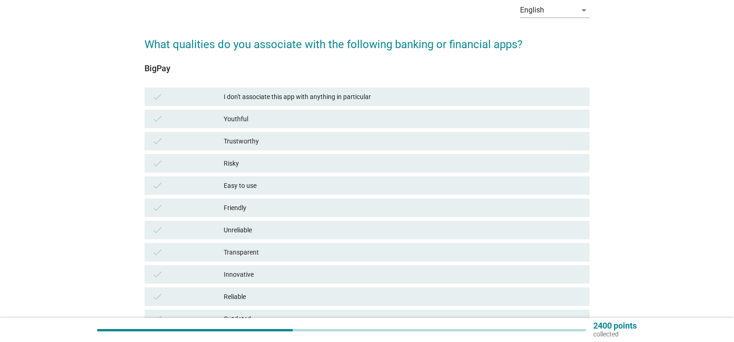
click at [262, 142] on div "Trustworthy" at bounding box center [403, 141] width 359 height 11
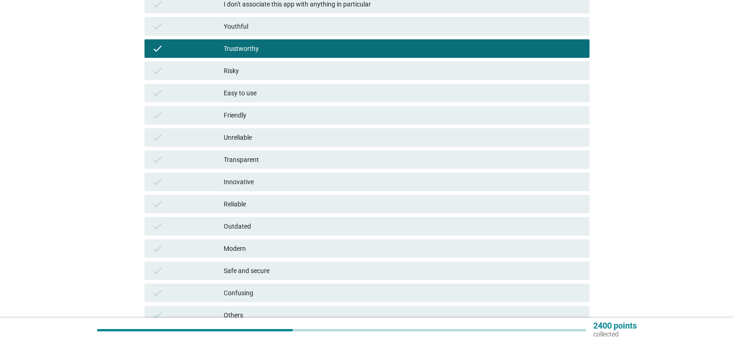
click at [260, 97] on div "Easy to use" at bounding box center [403, 93] width 359 height 11
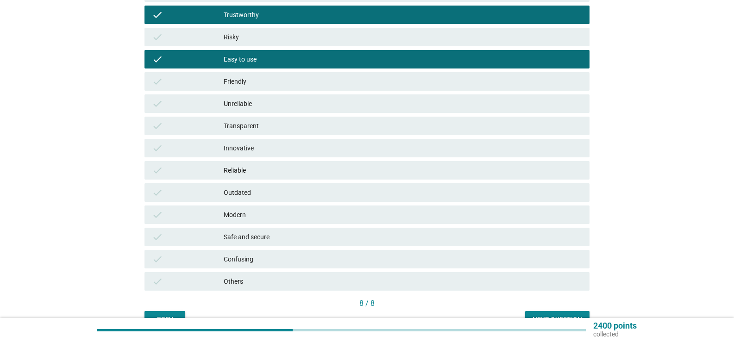
scroll to position [224, 0]
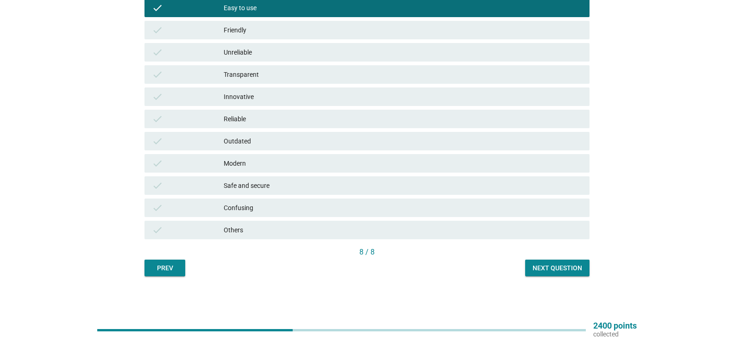
click at [358, 192] on div "check Safe and secure" at bounding box center [367, 186] width 445 height 19
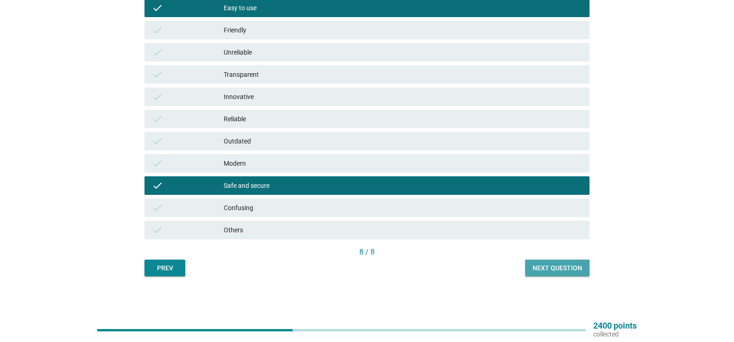
click at [569, 265] on div "Next question" at bounding box center [558, 269] width 50 height 10
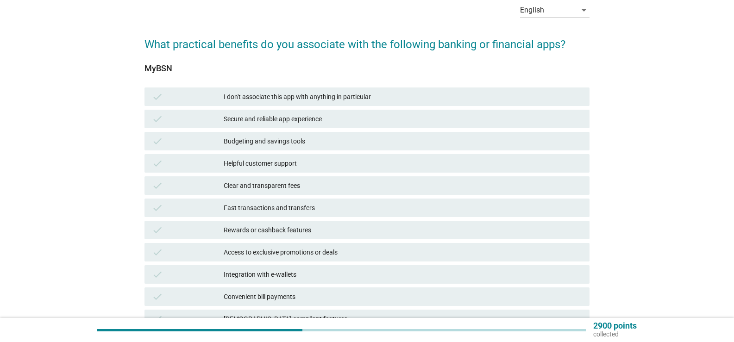
scroll to position [93, 0]
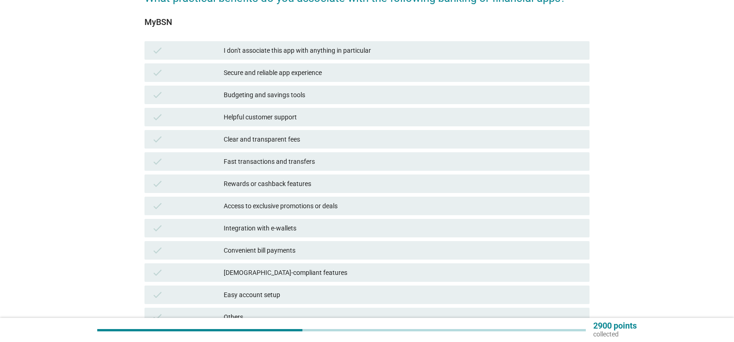
click at [277, 99] on div "Budgeting and savings tools" at bounding box center [403, 94] width 359 height 11
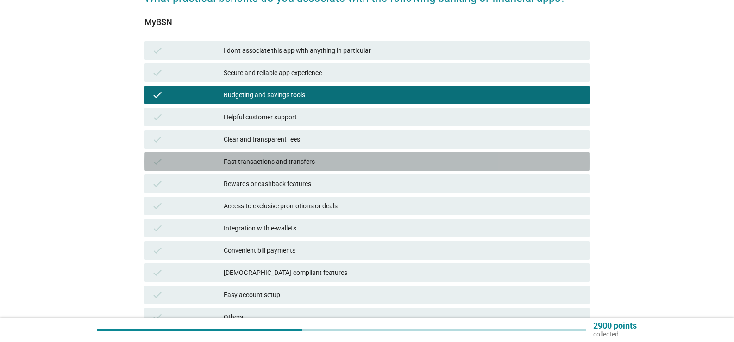
click at [260, 159] on div "Fast transactions and transfers" at bounding box center [403, 161] width 359 height 11
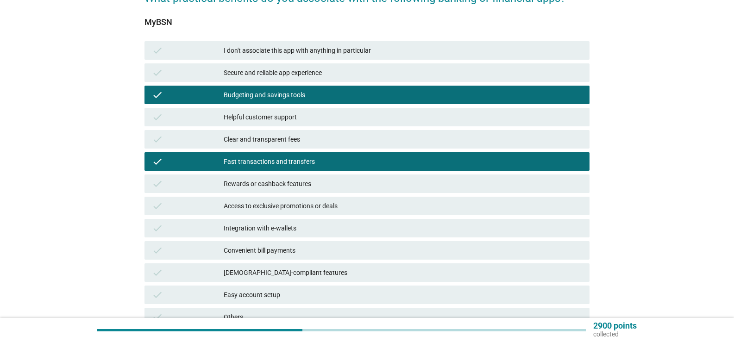
click at [267, 99] on div "Budgeting and savings tools" at bounding box center [403, 94] width 359 height 11
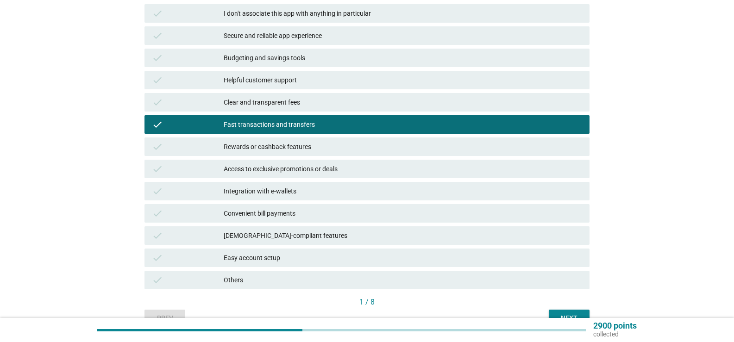
scroll to position [180, 0]
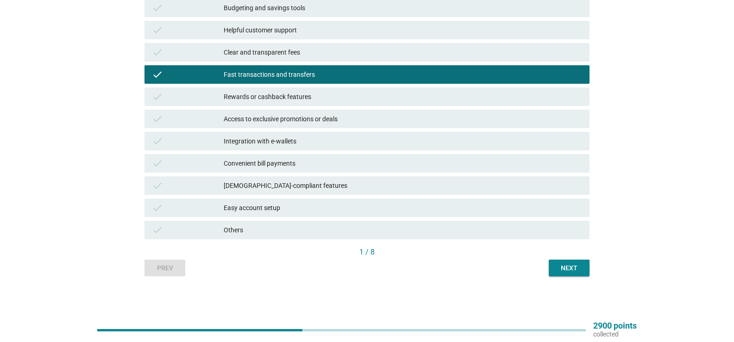
click at [568, 272] on div "Next" at bounding box center [570, 269] width 26 height 10
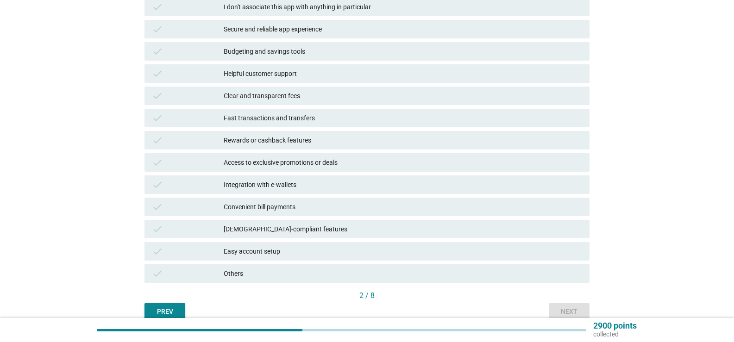
scroll to position [139, 0]
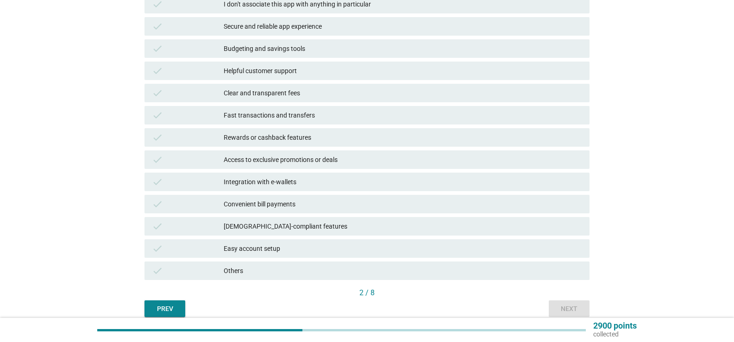
click at [259, 115] on div "Fast transactions and transfers" at bounding box center [403, 115] width 359 height 11
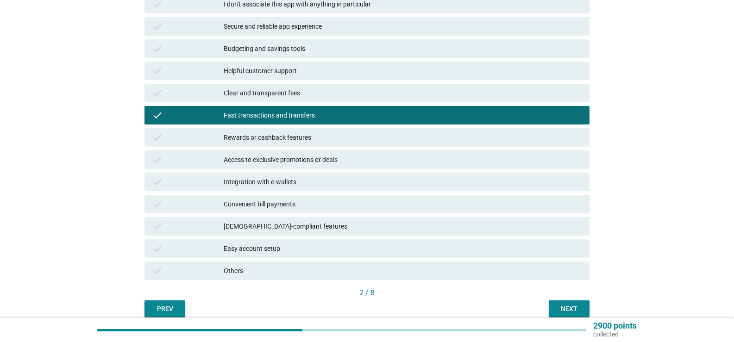
click at [264, 136] on div "Rewards or cashback features" at bounding box center [403, 137] width 359 height 11
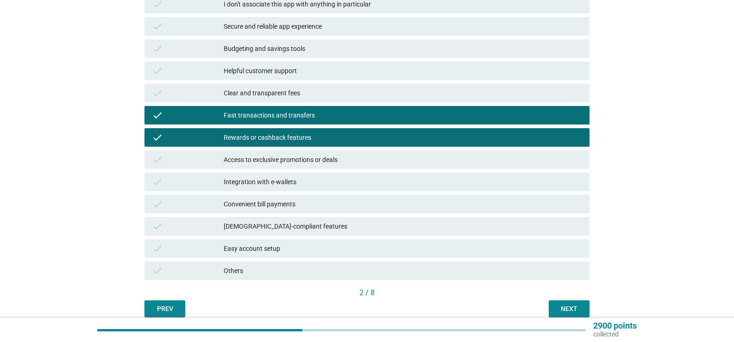
click at [268, 200] on div "Convenient bill payments" at bounding box center [403, 204] width 359 height 11
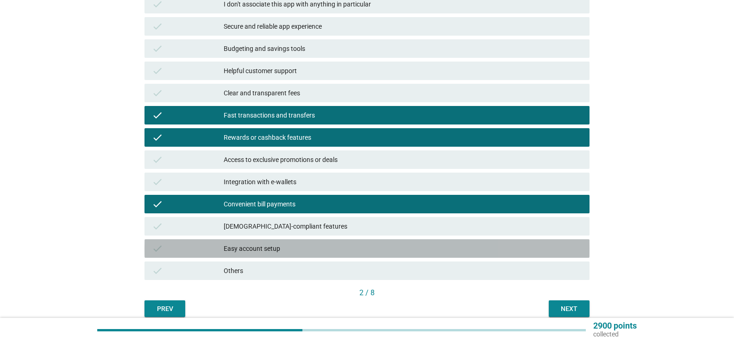
click at [389, 246] on div "Easy account setup" at bounding box center [403, 248] width 359 height 11
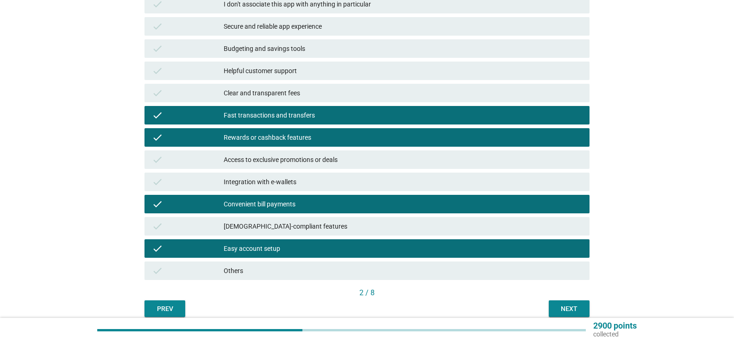
click at [569, 307] on div "Next" at bounding box center [570, 309] width 26 height 10
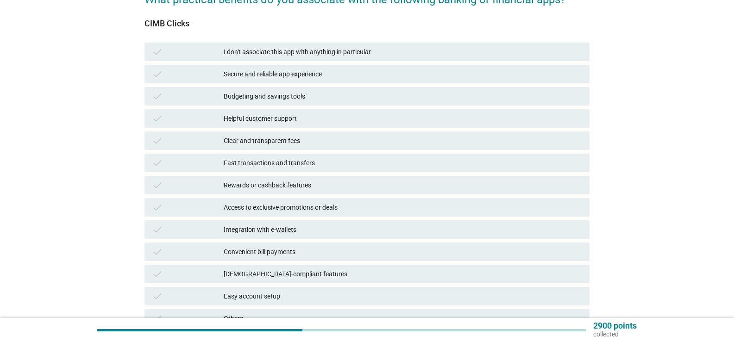
scroll to position [93, 0]
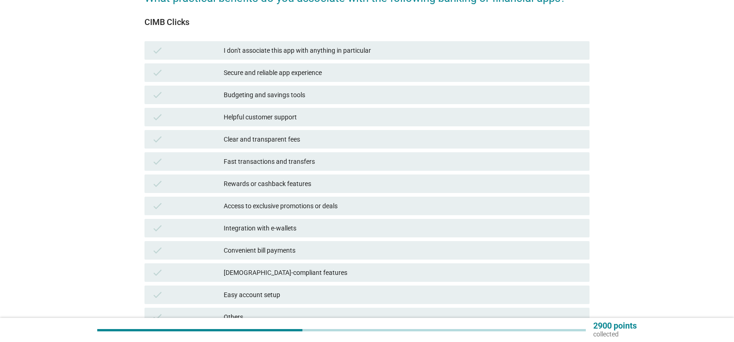
click at [254, 160] on div "Fast transactions and transfers" at bounding box center [403, 161] width 359 height 11
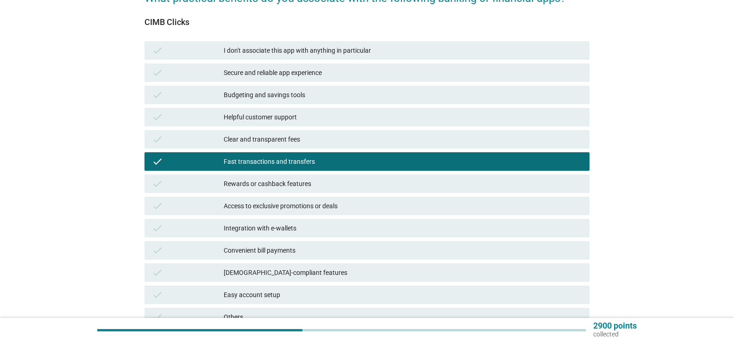
scroll to position [180, 0]
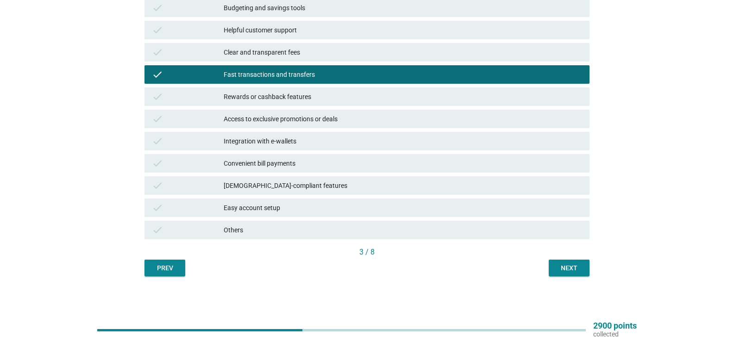
click at [572, 270] on div "Next" at bounding box center [570, 269] width 26 height 10
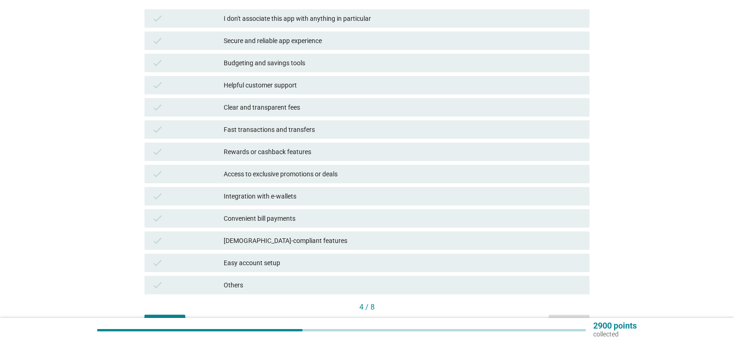
scroll to position [139, 0]
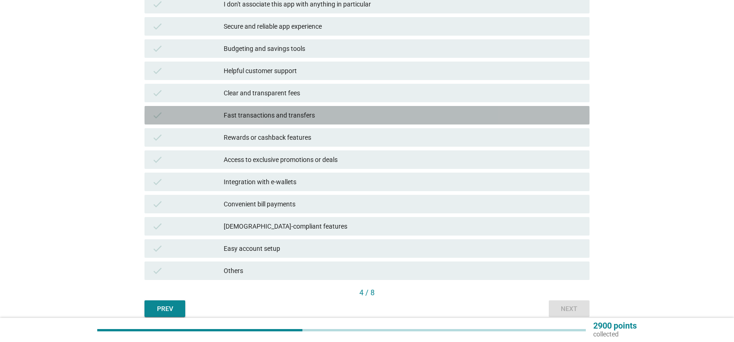
click at [263, 111] on div "Fast transactions and transfers" at bounding box center [403, 115] width 359 height 11
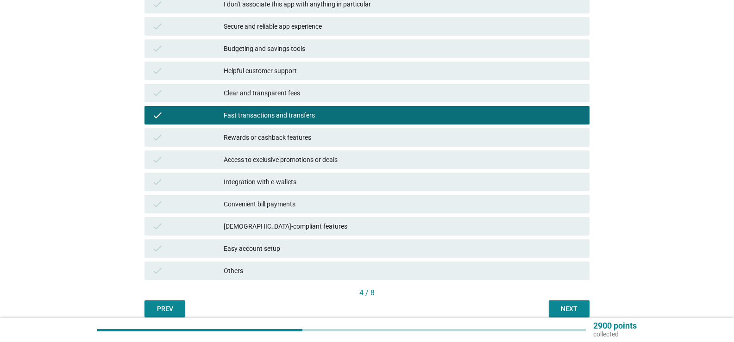
click at [265, 209] on div "Convenient bill payments" at bounding box center [403, 204] width 359 height 11
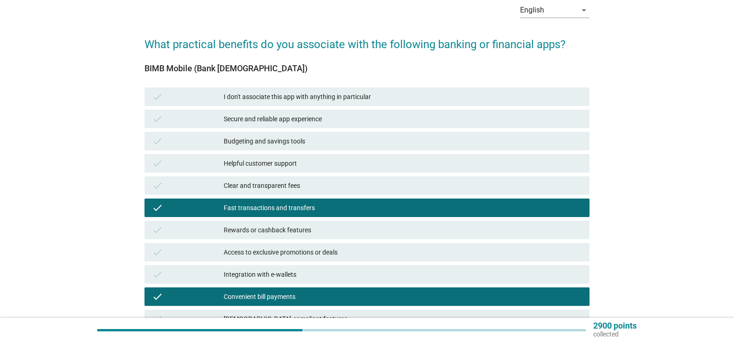
scroll to position [180, 0]
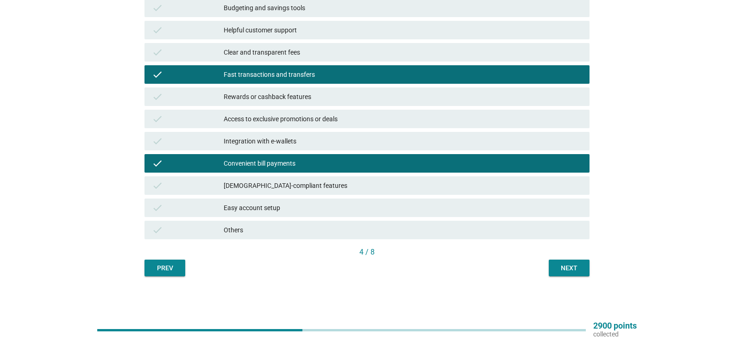
click at [272, 57] on div "Clear and transparent fees" at bounding box center [403, 52] width 359 height 11
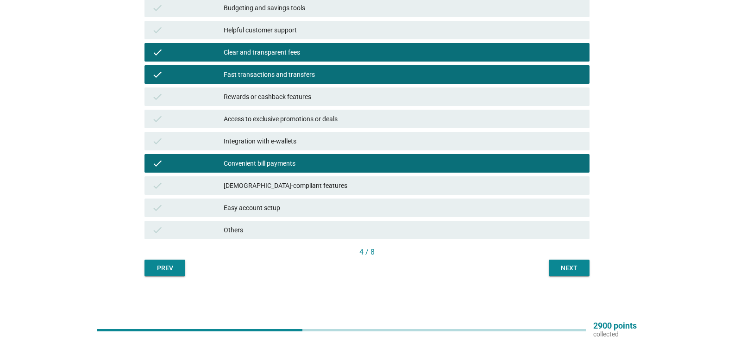
click at [572, 265] on div "Next" at bounding box center [570, 269] width 26 height 10
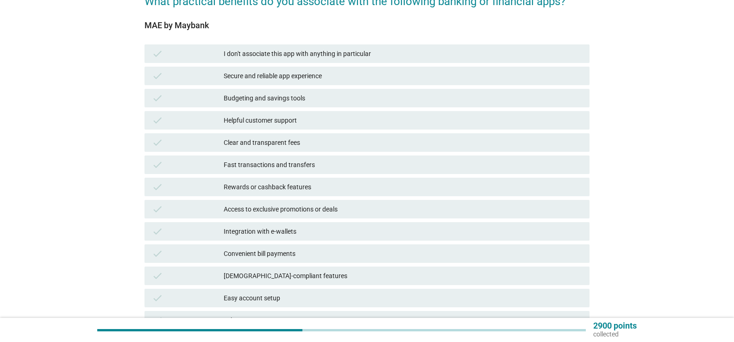
scroll to position [93, 0]
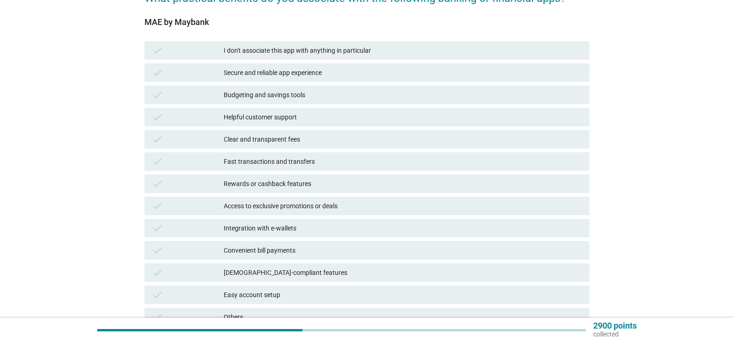
click at [268, 253] on div "Convenient bill payments" at bounding box center [403, 250] width 359 height 11
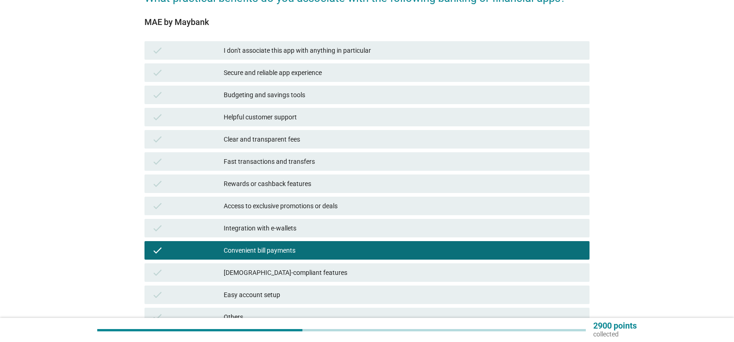
click at [268, 252] on div "Convenient bill payments" at bounding box center [403, 250] width 359 height 11
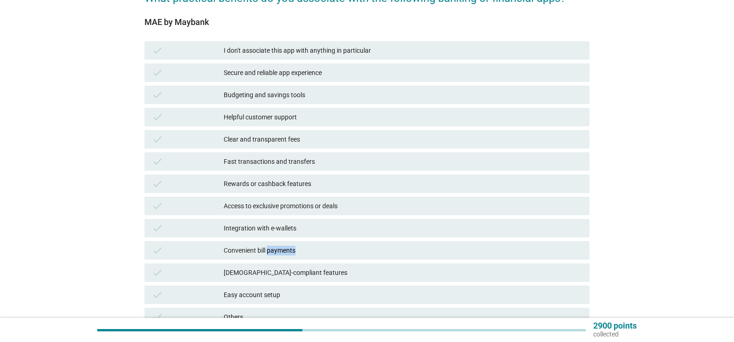
click at [268, 252] on div "Convenient bill payments" at bounding box center [403, 250] width 359 height 11
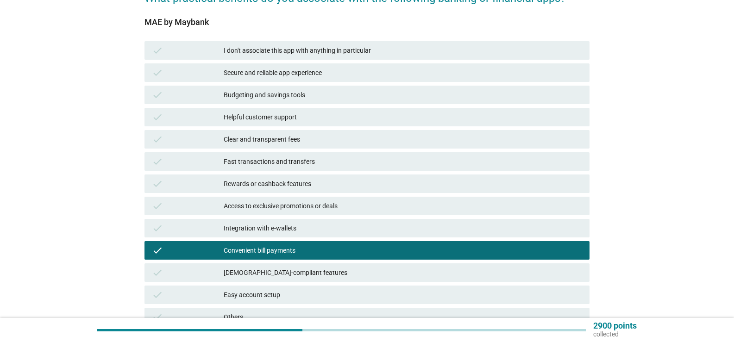
click at [278, 163] on div "Fast transactions and transfers" at bounding box center [403, 161] width 359 height 11
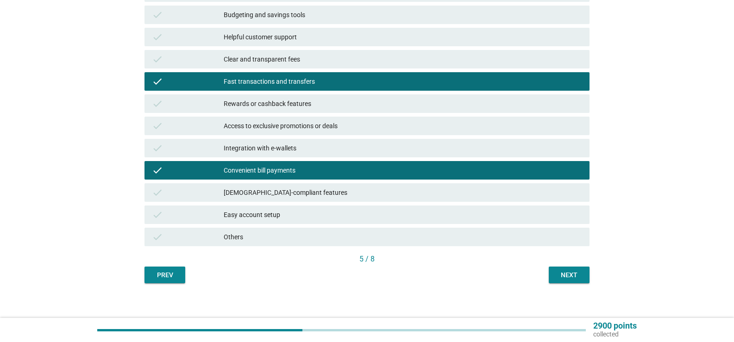
scroll to position [180, 0]
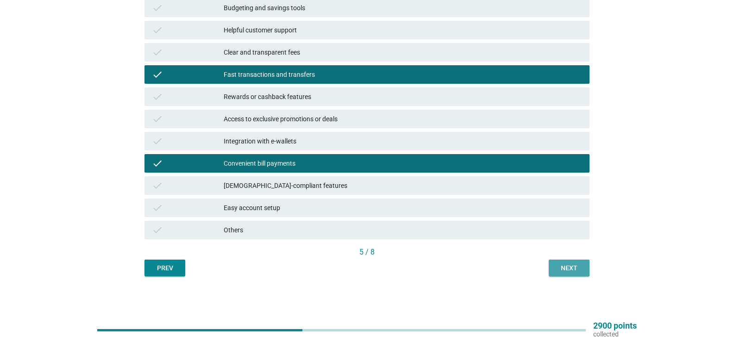
click at [584, 262] on button "Next" at bounding box center [569, 268] width 41 height 17
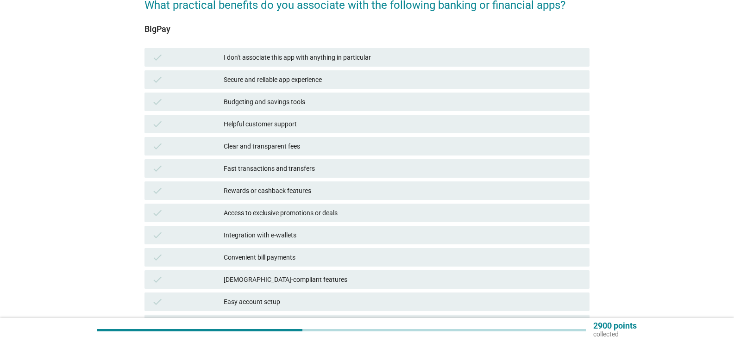
scroll to position [93, 0]
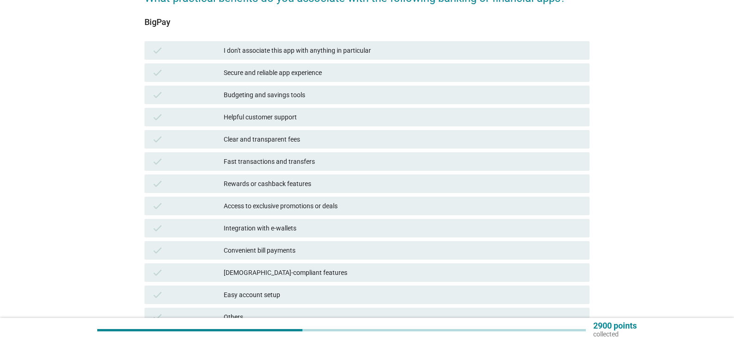
click at [266, 159] on div "Fast transactions and transfers" at bounding box center [403, 161] width 359 height 11
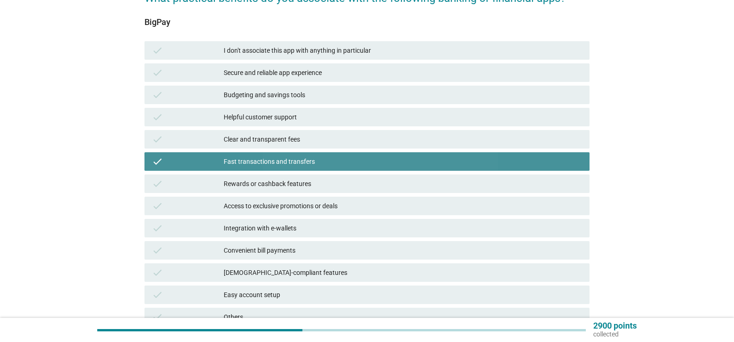
click at [268, 163] on div "Fast transactions and transfers" at bounding box center [403, 161] width 359 height 11
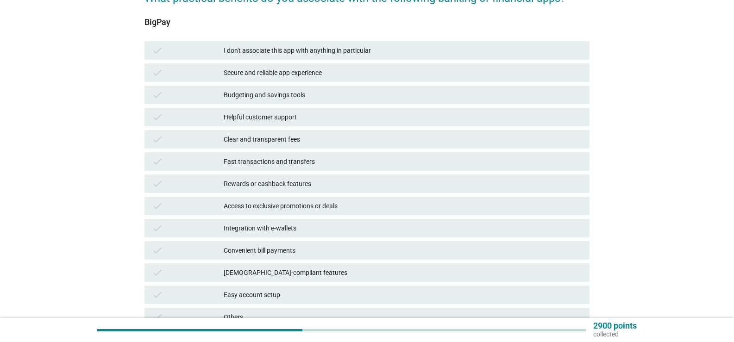
click at [271, 248] on div "Convenient bill payments" at bounding box center [403, 250] width 359 height 11
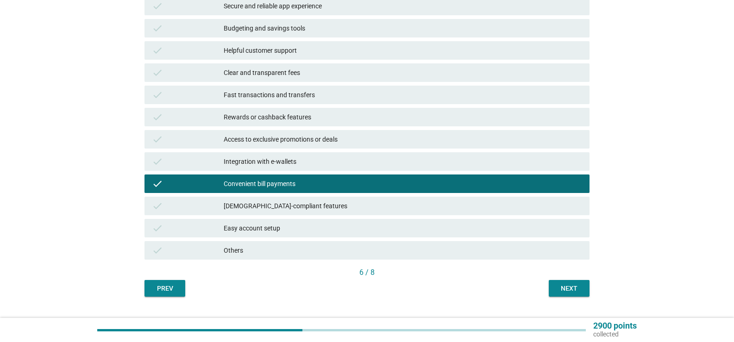
scroll to position [180, 0]
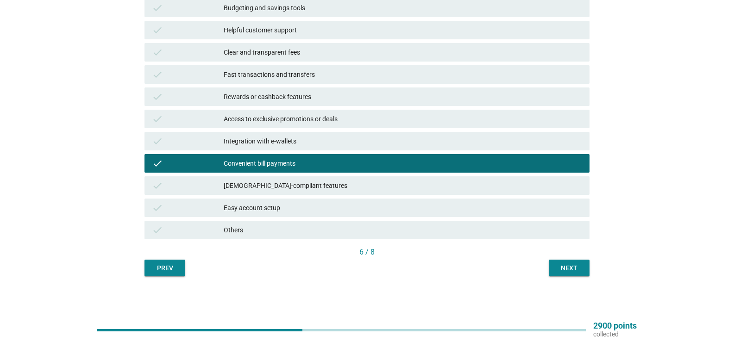
click at [274, 206] on div "Easy account setup" at bounding box center [403, 207] width 359 height 11
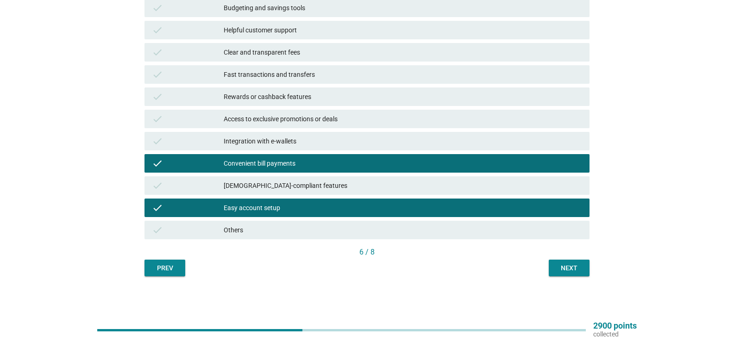
click at [581, 270] on div "Next" at bounding box center [570, 269] width 26 height 10
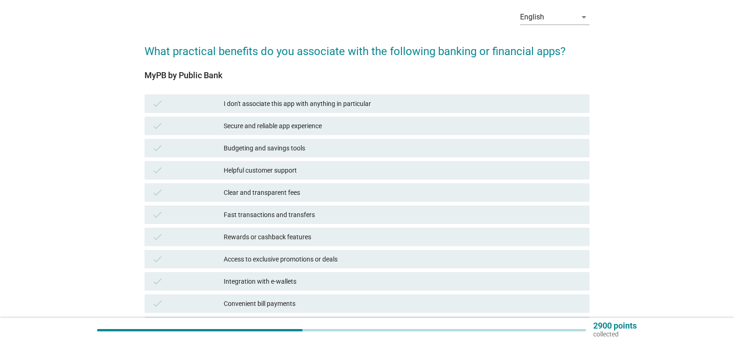
scroll to position [93, 0]
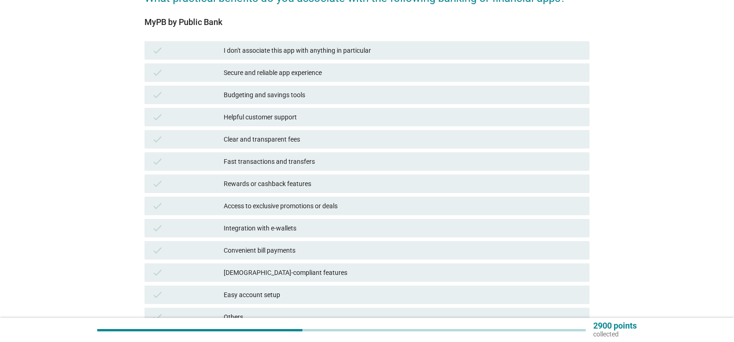
click at [279, 161] on div "Fast transactions and transfers" at bounding box center [403, 161] width 359 height 11
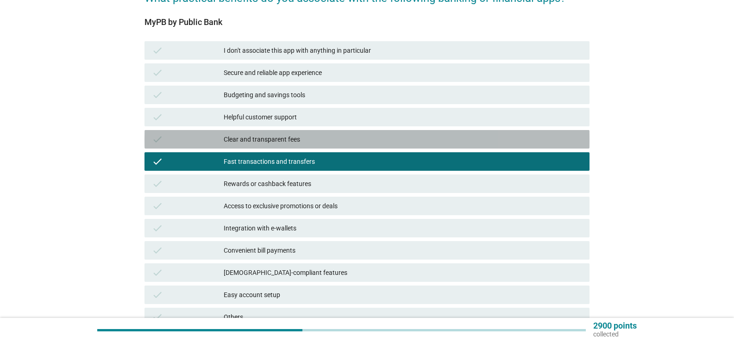
click at [275, 145] on div "Clear and transparent fees" at bounding box center [403, 139] width 359 height 11
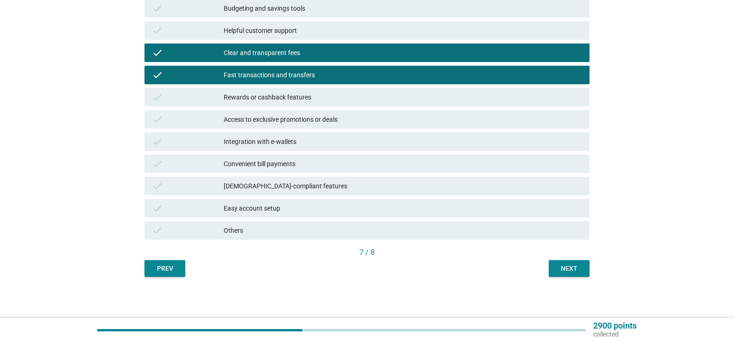
scroll to position [180, 0]
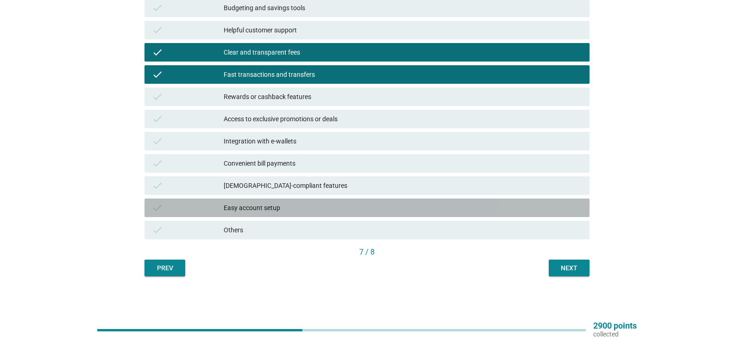
click at [259, 203] on div "Easy account setup" at bounding box center [403, 207] width 359 height 11
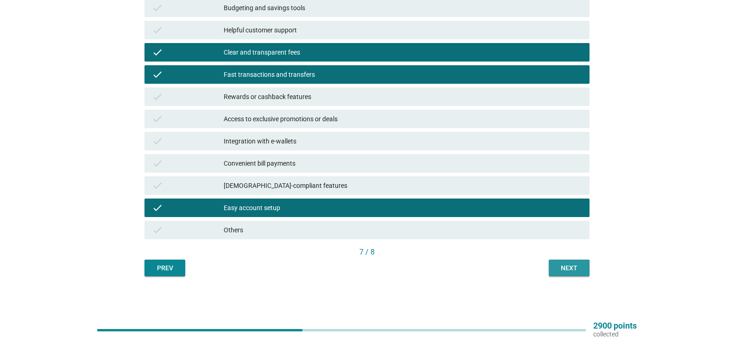
click at [572, 268] on div "Next" at bounding box center [570, 269] width 26 height 10
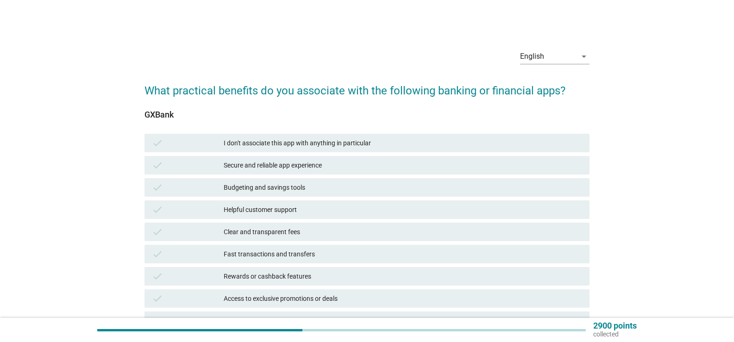
scroll to position [46, 0]
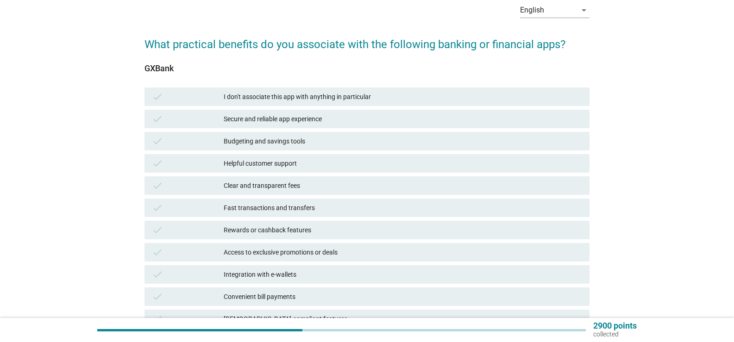
click at [267, 118] on div "Secure and reliable app experience" at bounding box center [403, 119] width 359 height 11
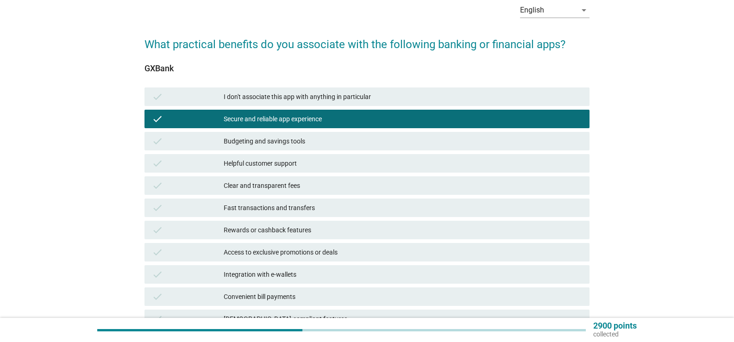
click at [269, 187] on div "Clear and transparent fees" at bounding box center [403, 185] width 359 height 11
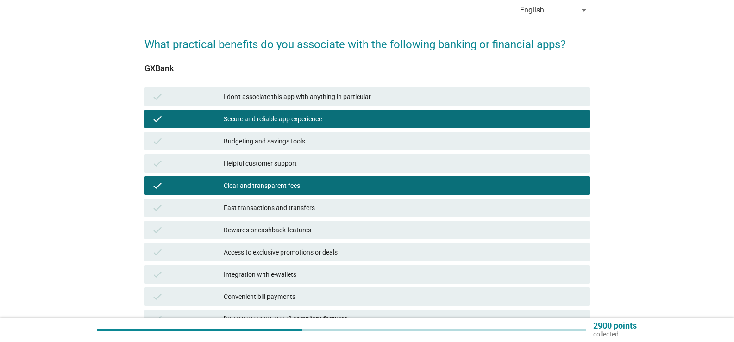
click at [271, 209] on div "Fast transactions and transfers" at bounding box center [403, 207] width 359 height 11
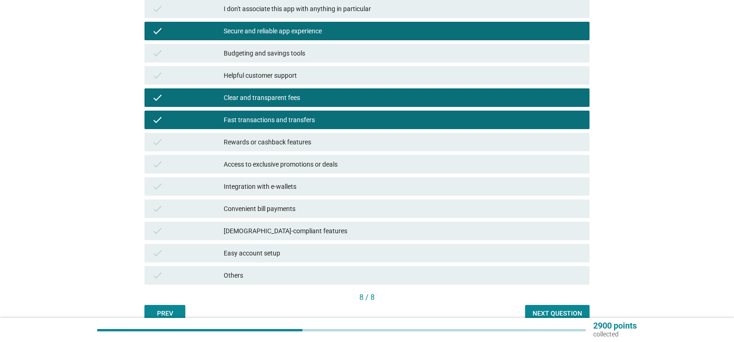
scroll to position [139, 0]
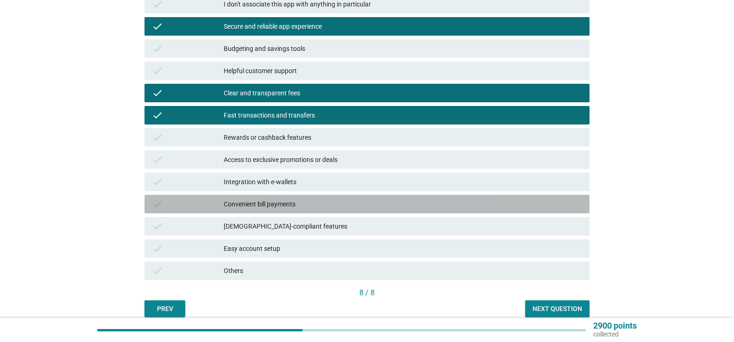
click at [266, 199] on div "Convenient bill payments" at bounding box center [403, 204] width 359 height 11
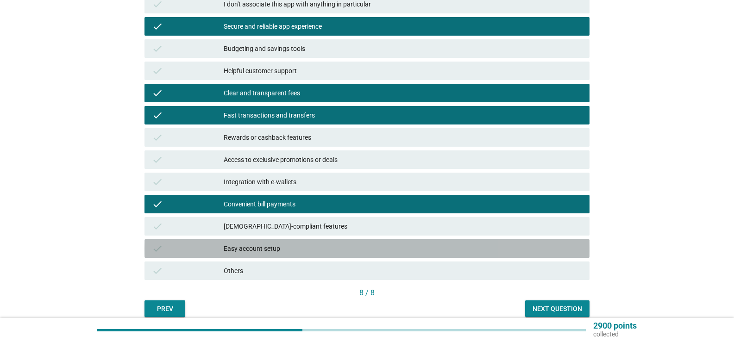
click at [263, 253] on div "Easy account setup" at bounding box center [403, 248] width 359 height 11
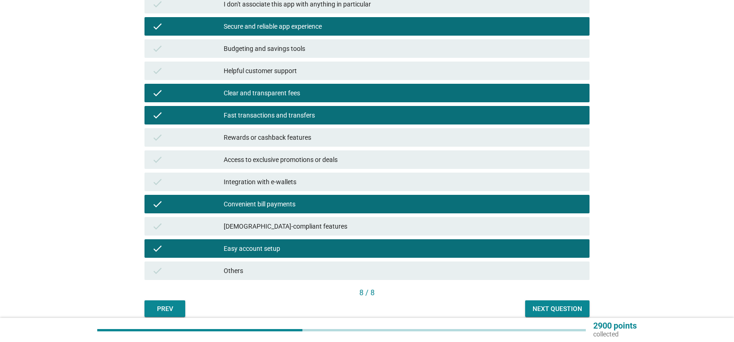
click at [557, 313] on div "Next question" at bounding box center [558, 309] width 50 height 10
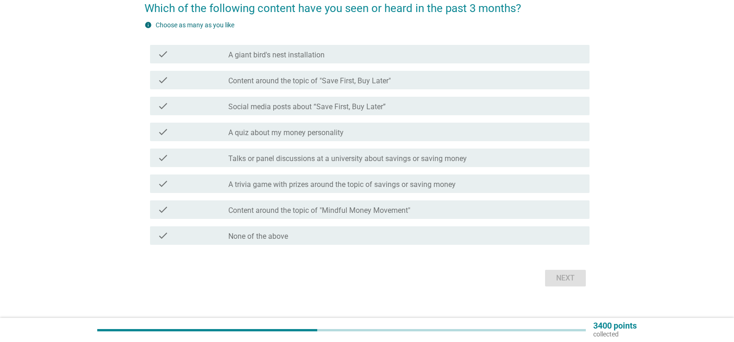
scroll to position [93, 0]
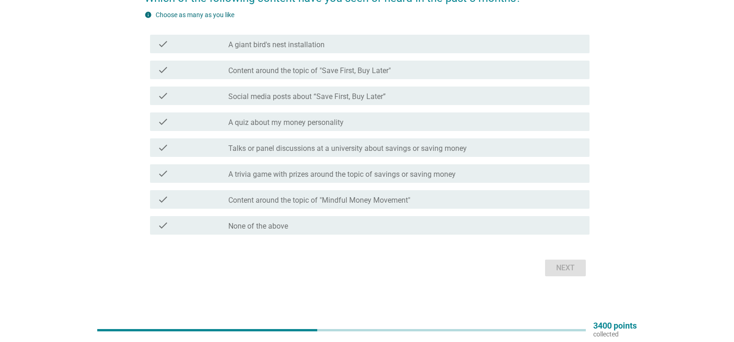
click at [308, 226] on div "check_box_outline_blank None of the above" at bounding box center [405, 225] width 354 height 11
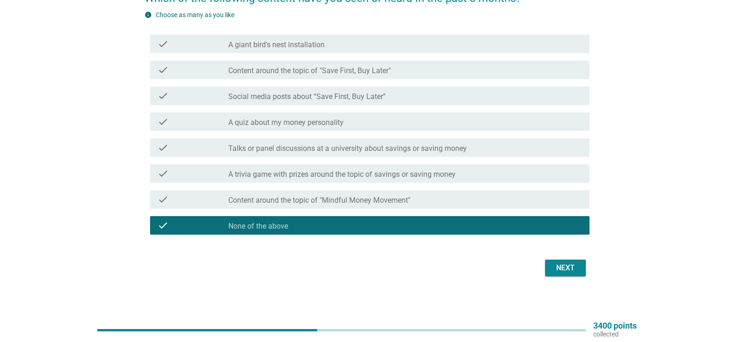
click at [573, 267] on div "Next" at bounding box center [566, 268] width 26 height 11
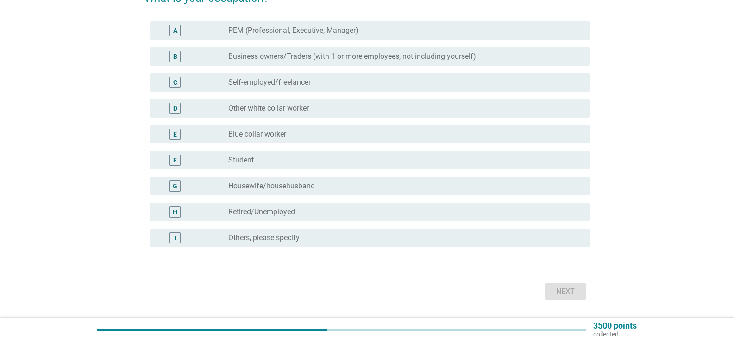
click at [283, 111] on label "Other white collar worker" at bounding box center [268, 108] width 81 height 9
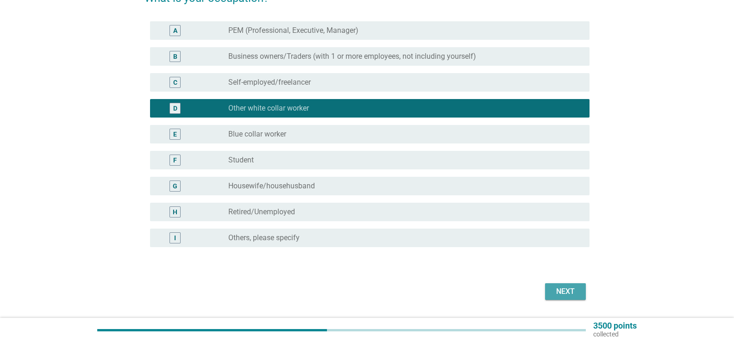
click at [568, 291] on div "Next" at bounding box center [566, 291] width 26 height 11
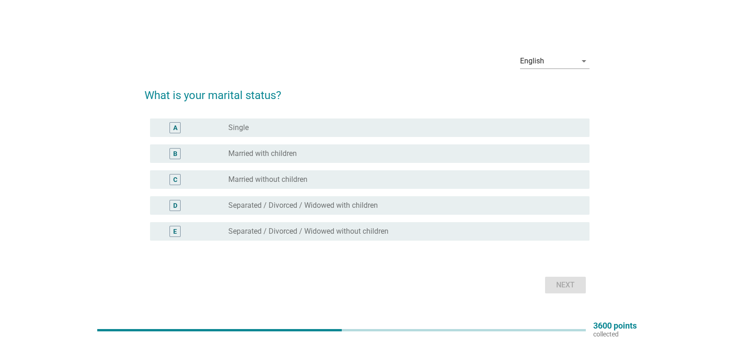
click at [268, 159] on div "B radio_button_unchecked Married with children" at bounding box center [370, 154] width 440 height 19
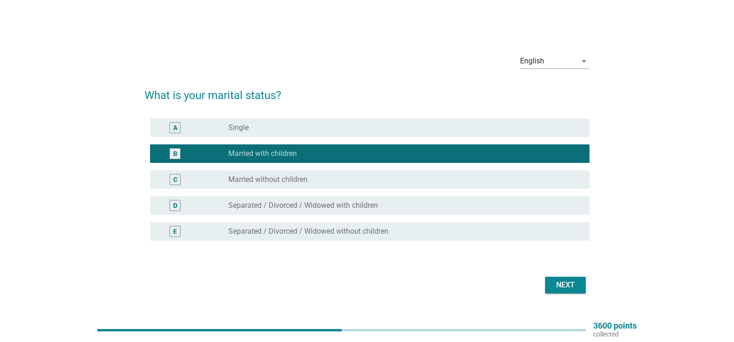
click at [567, 289] on div "Next" at bounding box center [566, 285] width 26 height 11
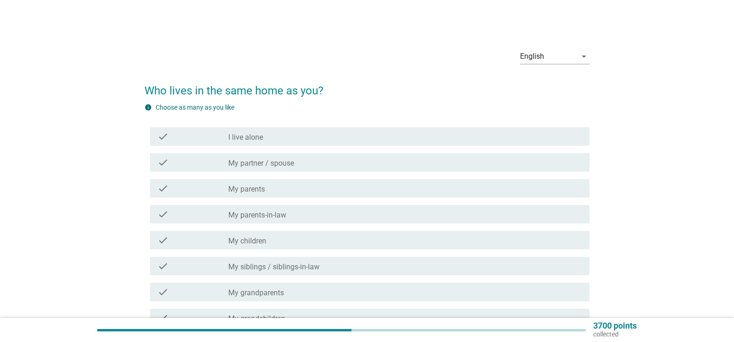
click at [259, 190] on label "My parents" at bounding box center [246, 189] width 37 height 9
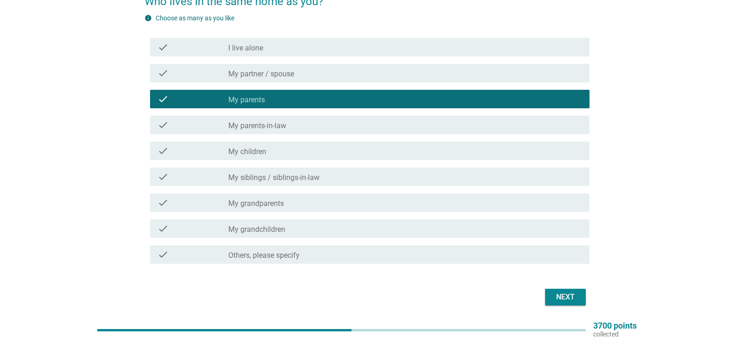
scroll to position [75, 0]
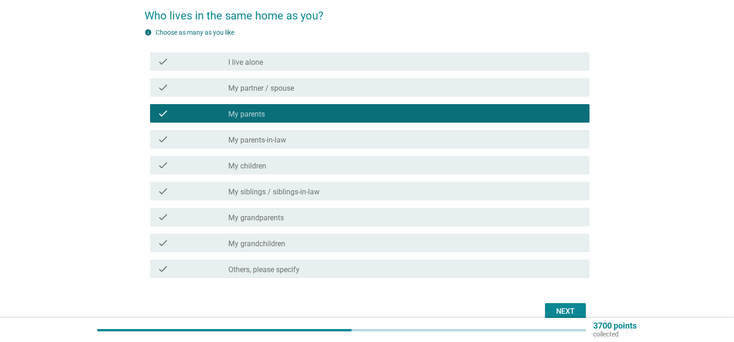
click at [259, 87] on label "My partner / spouse" at bounding box center [261, 88] width 66 height 9
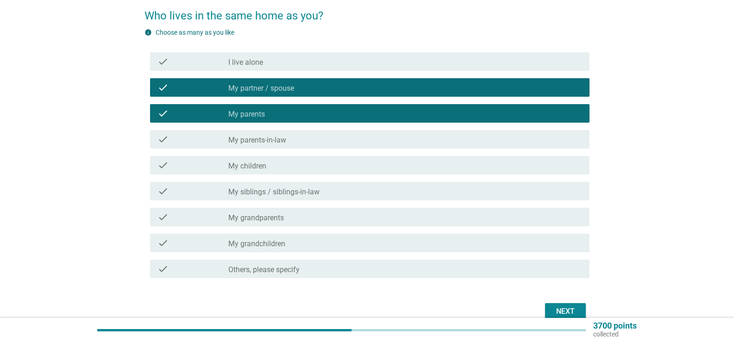
scroll to position [121, 0]
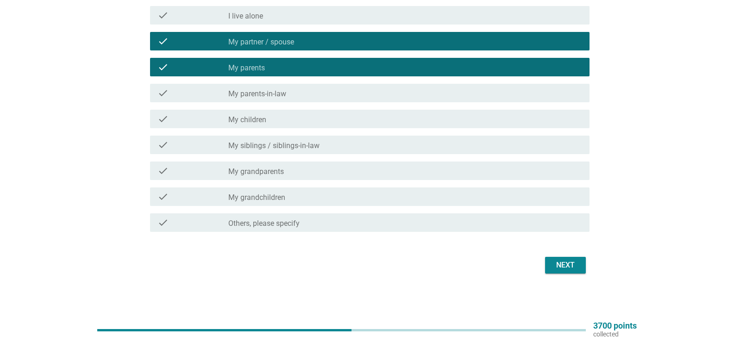
click at [267, 122] on div "check_box_outline_blank My children" at bounding box center [405, 119] width 354 height 11
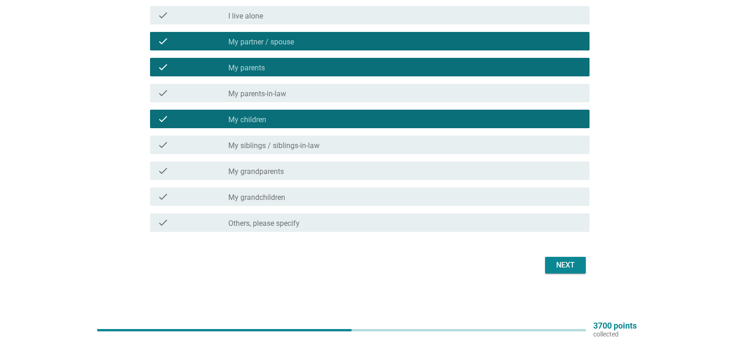
click at [570, 264] on div "Next" at bounding box center [566, 265] width 26 height 11
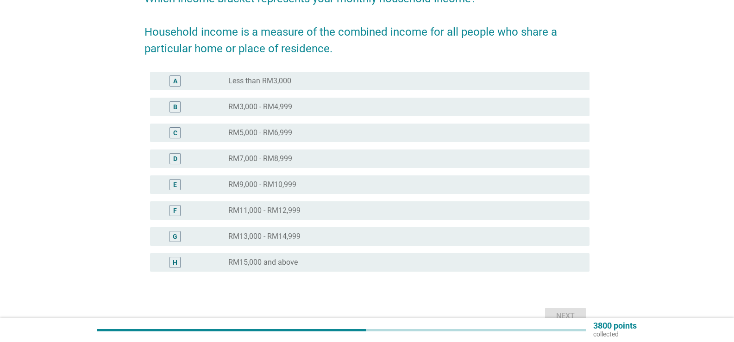
scroll to position [93, 0]
click at [269, 187] on label "RM9,000 - RM10,999" at bounding box center [262, 184] width 68 height 9
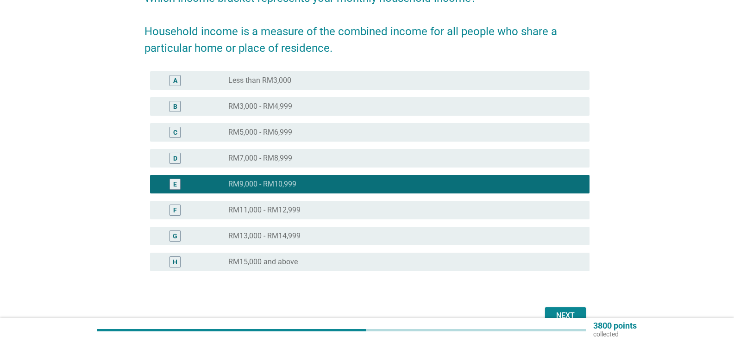
click at [569, 308] on button "Next" at bounding box center [565, 316] width 41 height 17
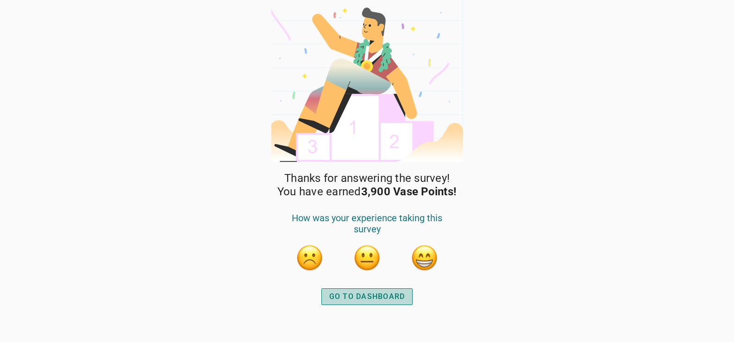
click at [380, 297] on div "GO TO DASHBOARD" at bounding box center [367, 296] width 76 height 11
